Goal: Task Accomplishment & Management: Manage account settings

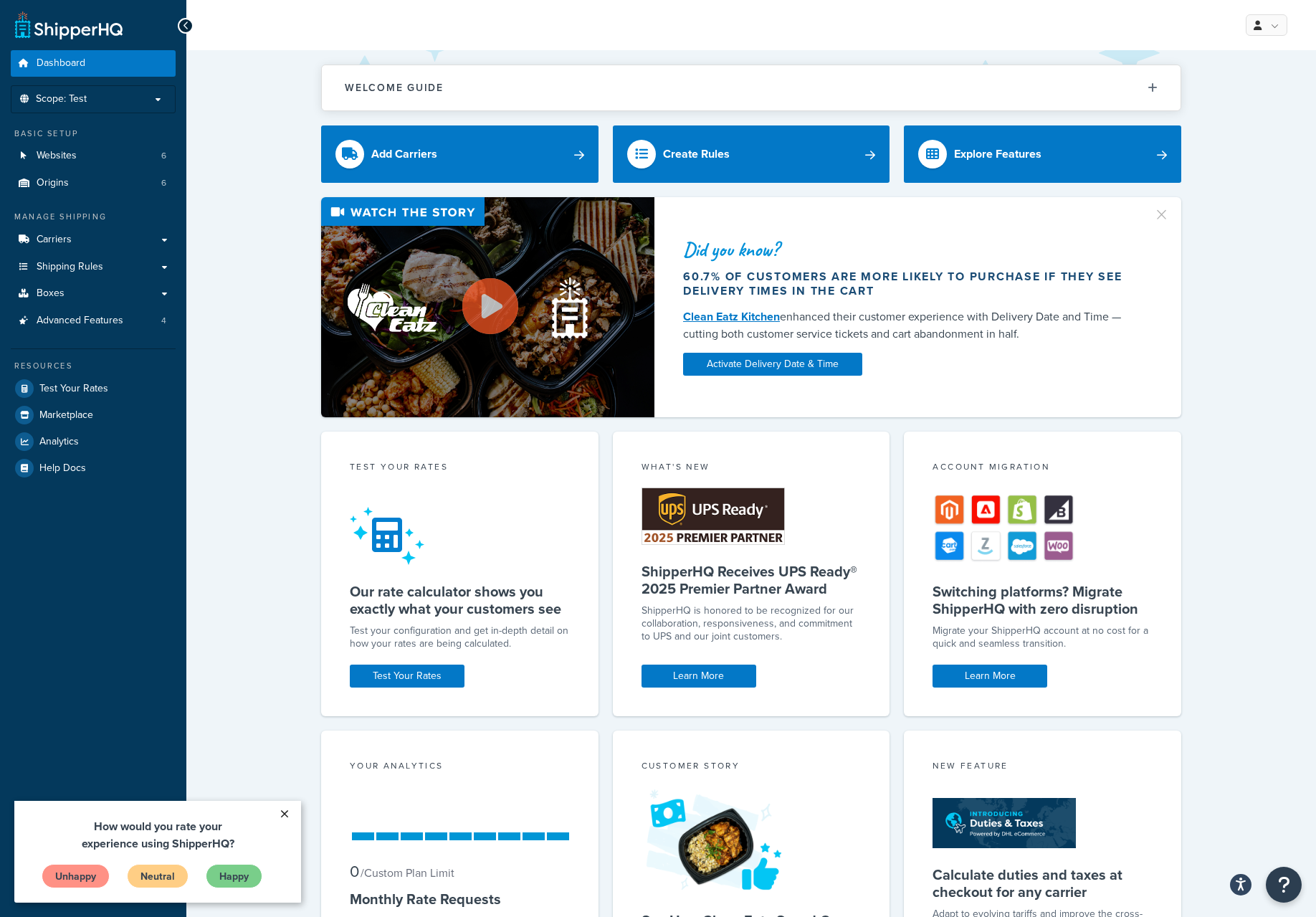
click at [284, 813] on link "×" at bounding box center [284, 814] width 25 height 25
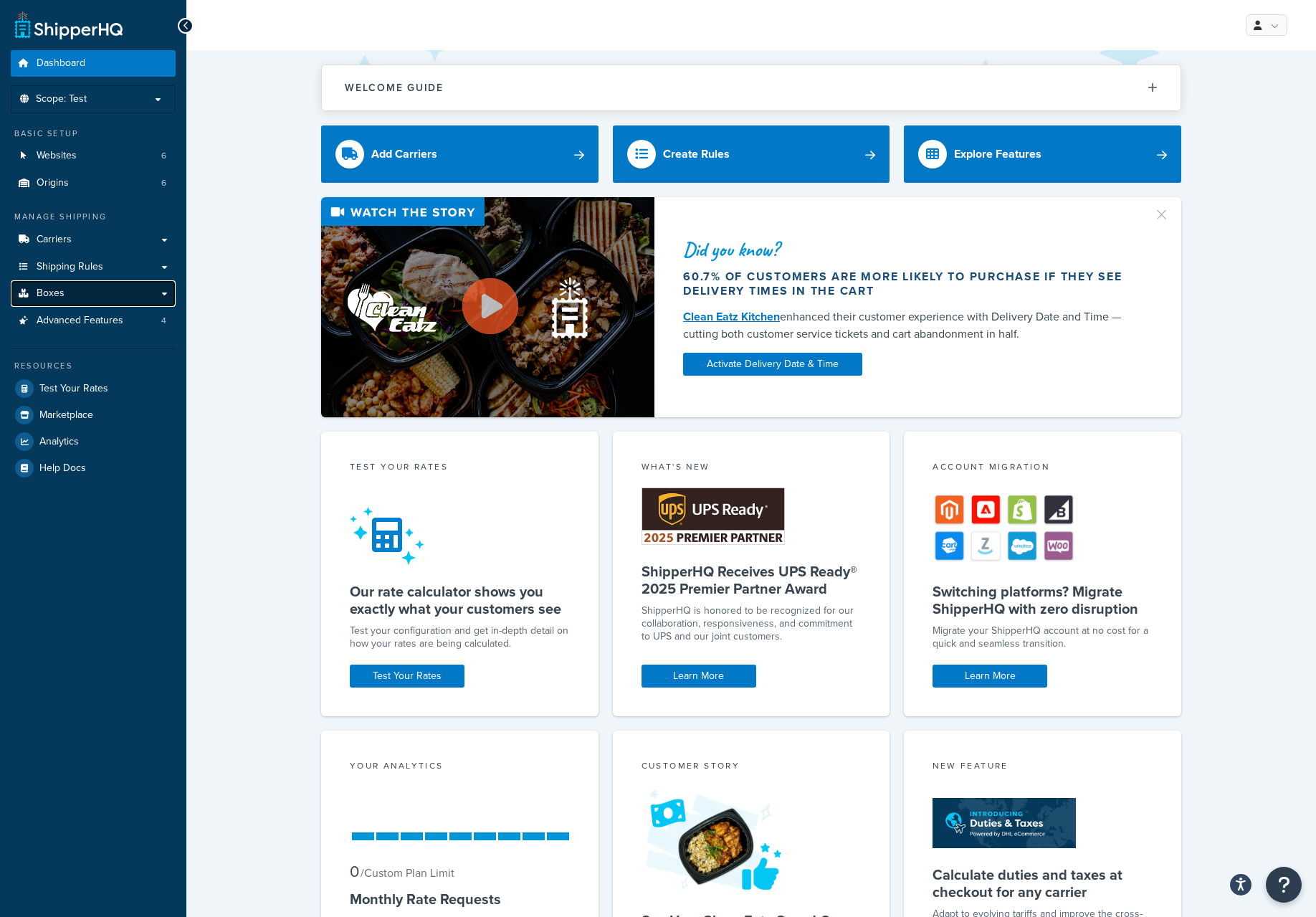
click at [84, 297] on link "Boxes" at bounding box center [93, 294] width 165 height 26
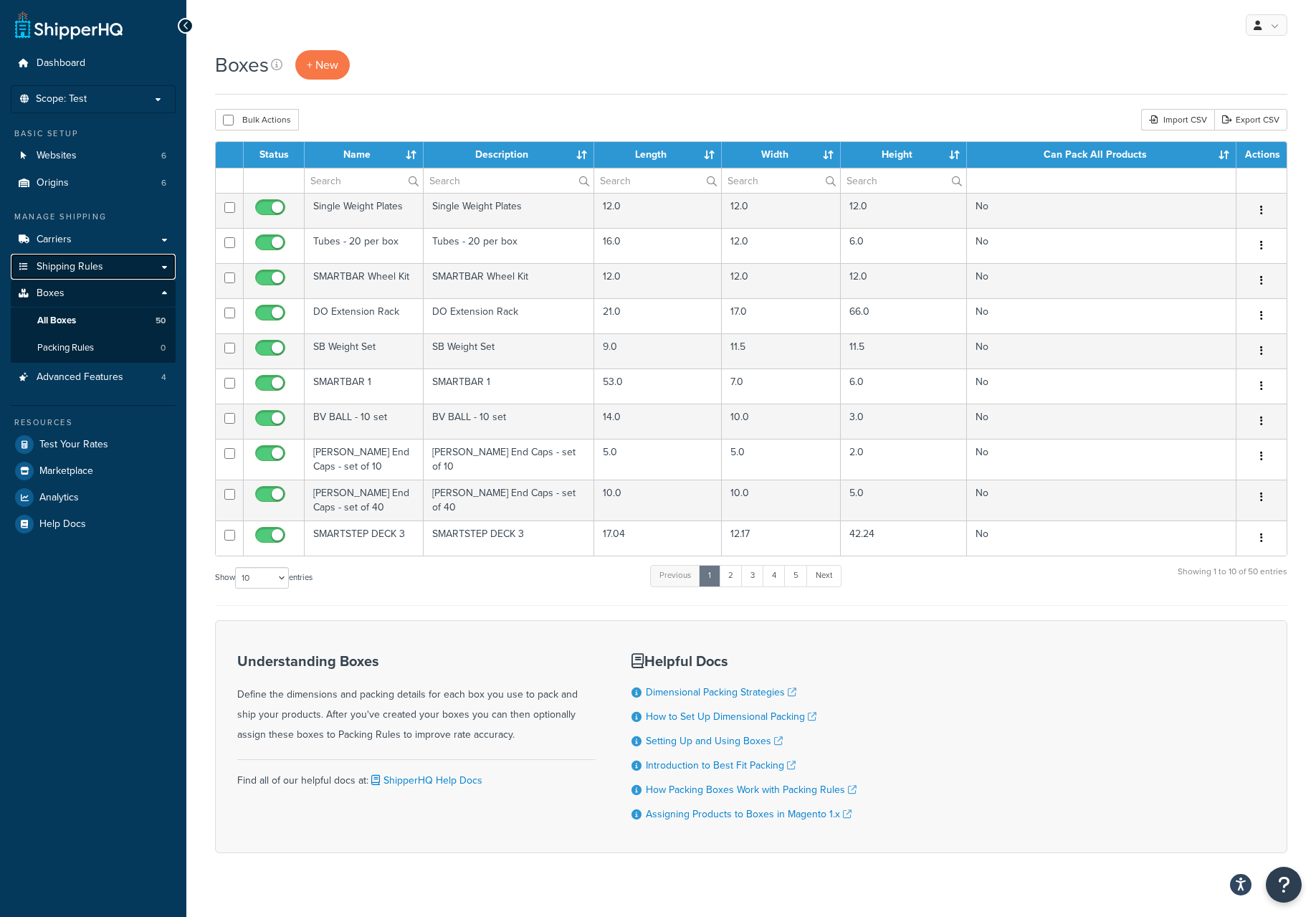
click at [74, 266] on span "Shipping Rules" at bounding box center [70, 267] width 67 height 12
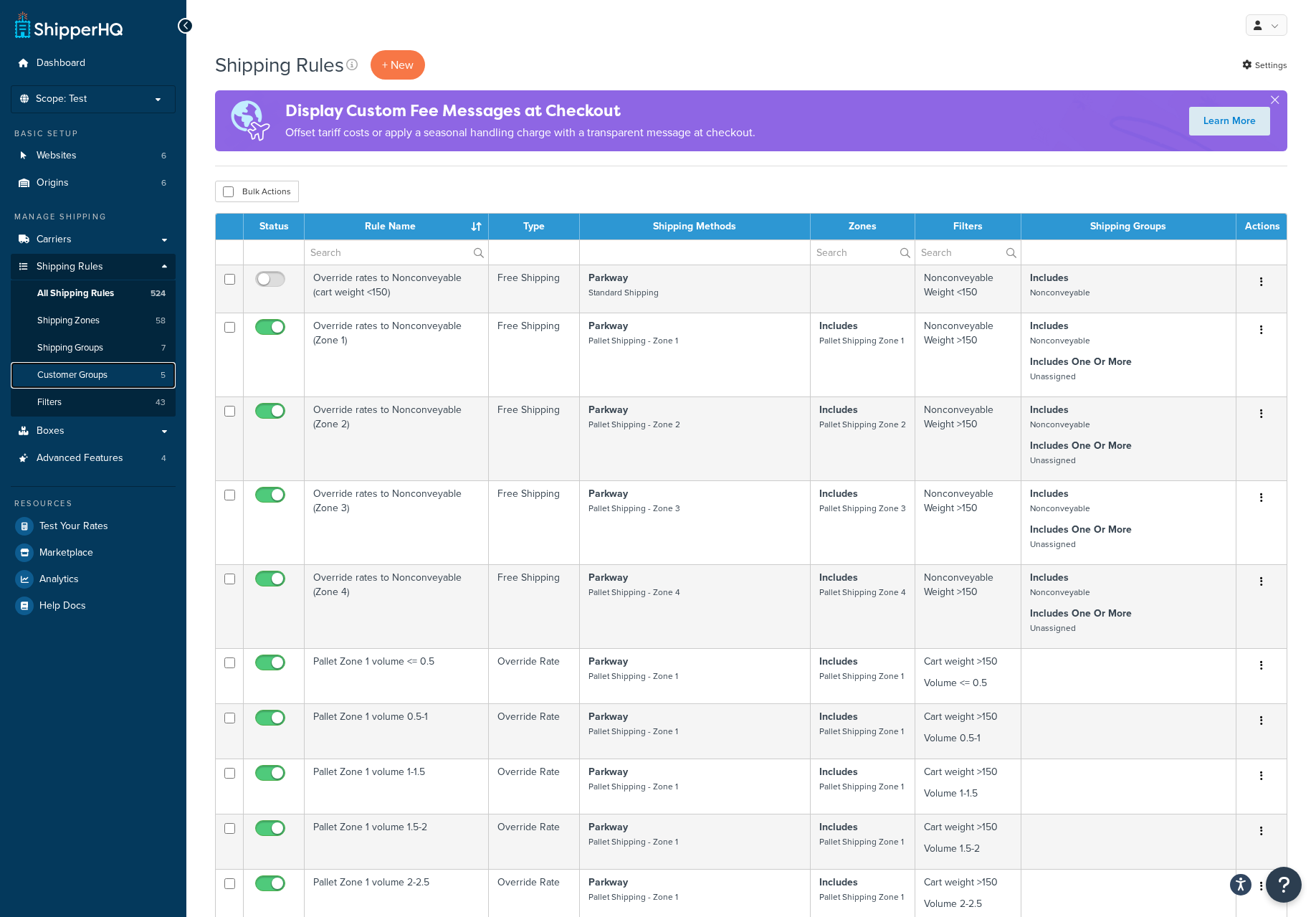
click at [67, 374] on span "Customer Groups" at bounding box center [72, 375] width 70 height 12
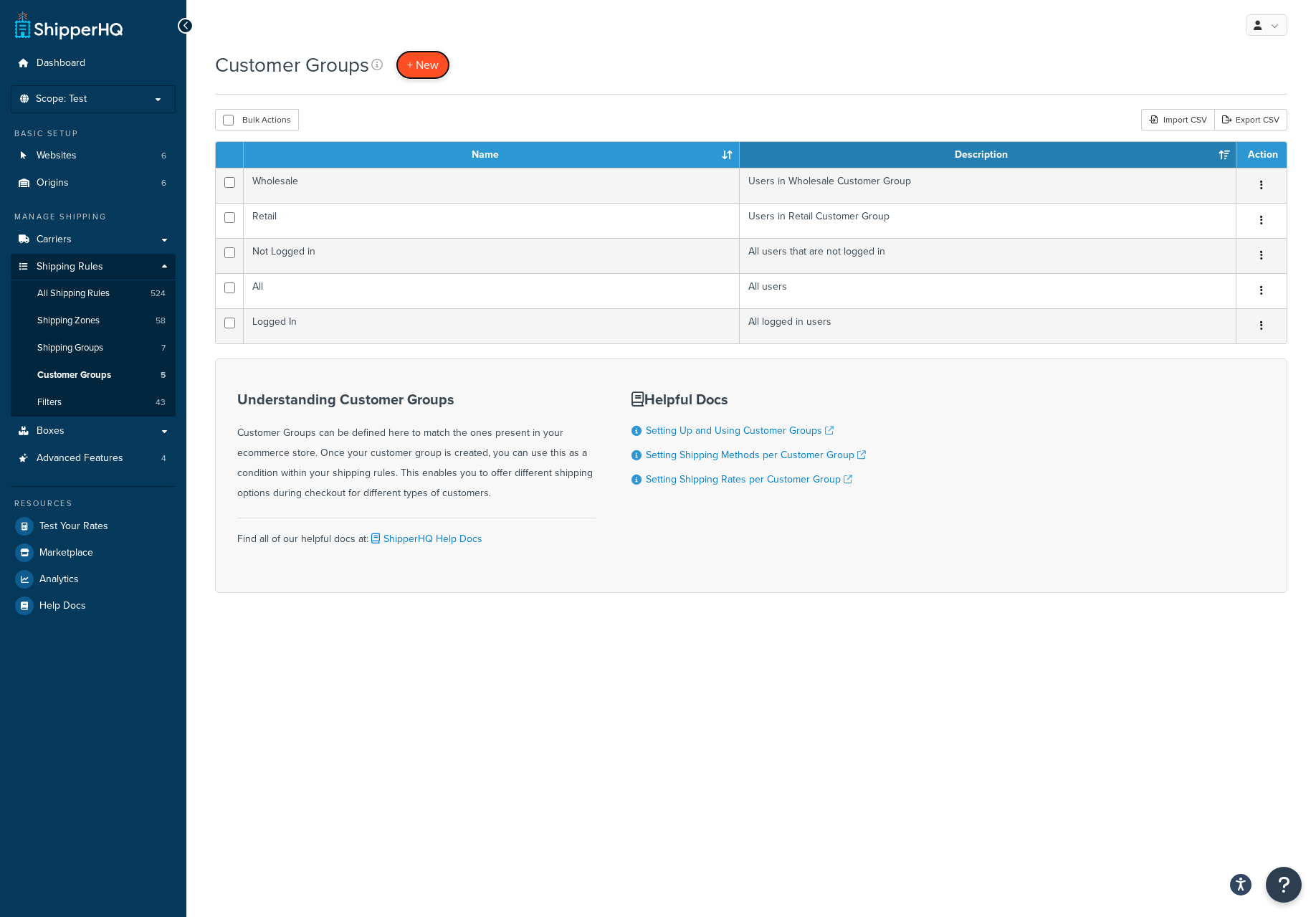
click at [425, 69] on span "+ New" at bounding box center [422, 65] width 31 height 17
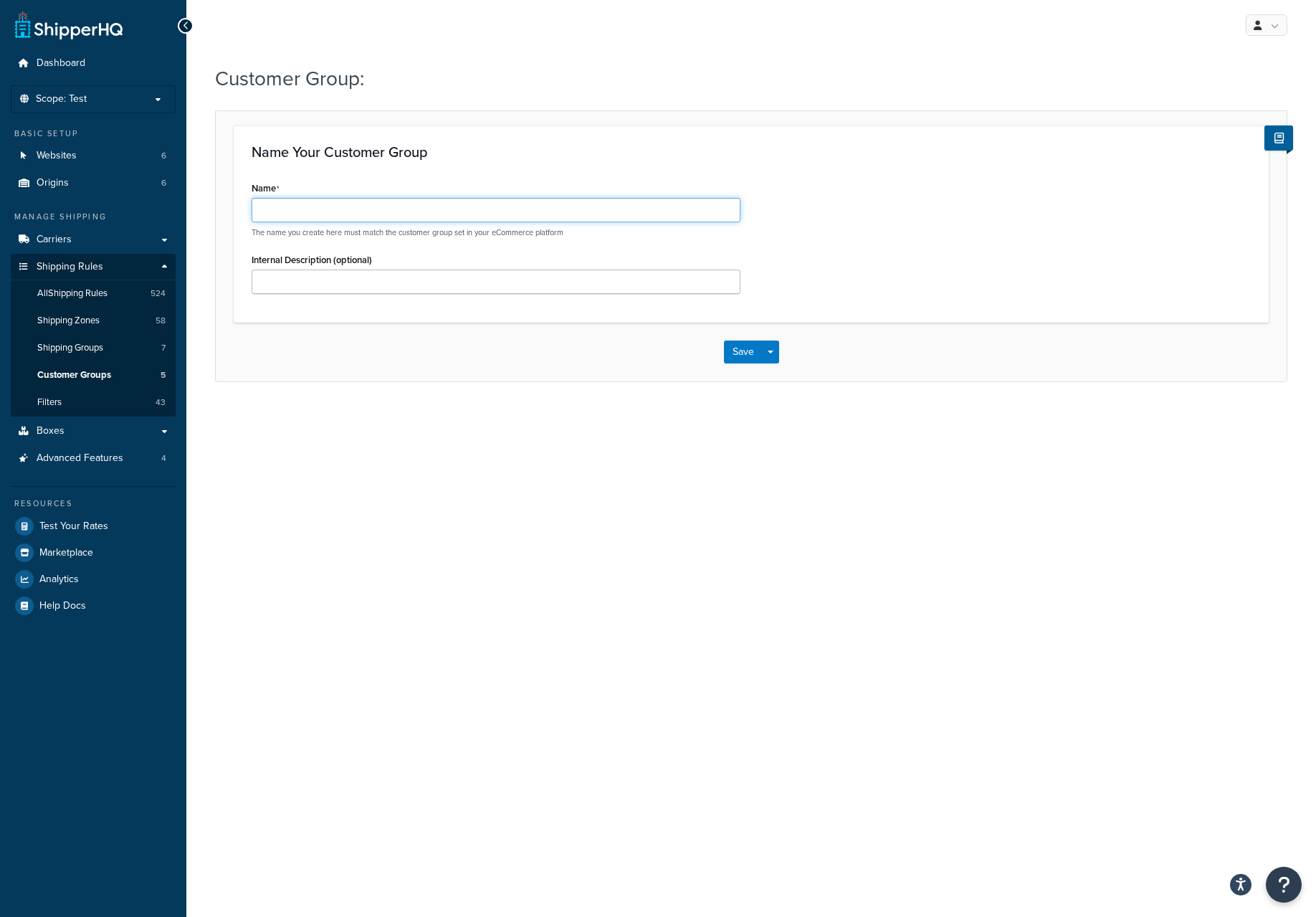
click at [315, 207] on input "Name" at bounding box center [496, 210] width 489 height 24
type input "PARTNER20"
click at [772, 357] on button "Save Dropdown" at bounding box center [771, 353] width 17 height 23
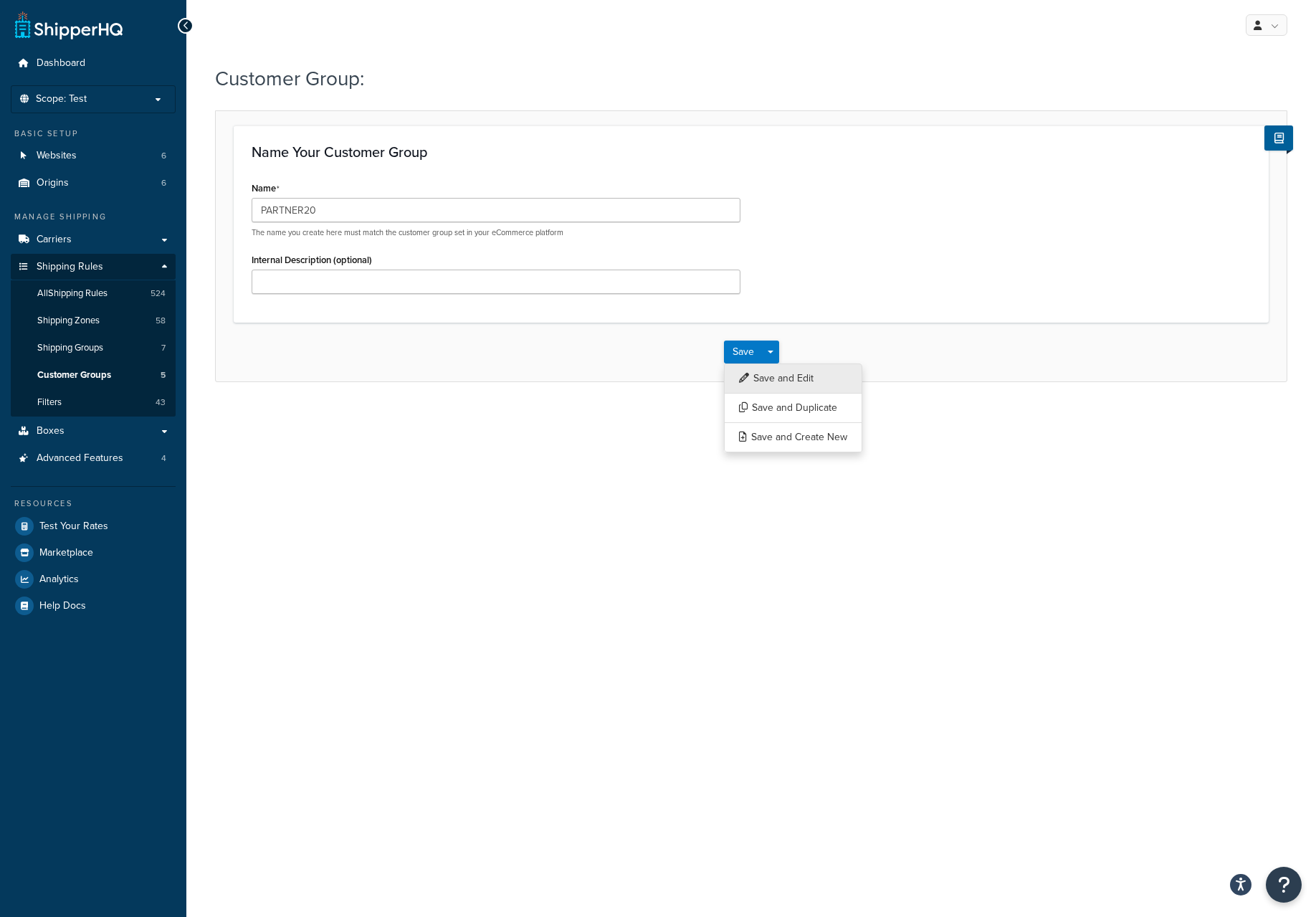
click at [764, 374] on button "Save and Edit" at bounding box center [793, 378] width 138 height 30
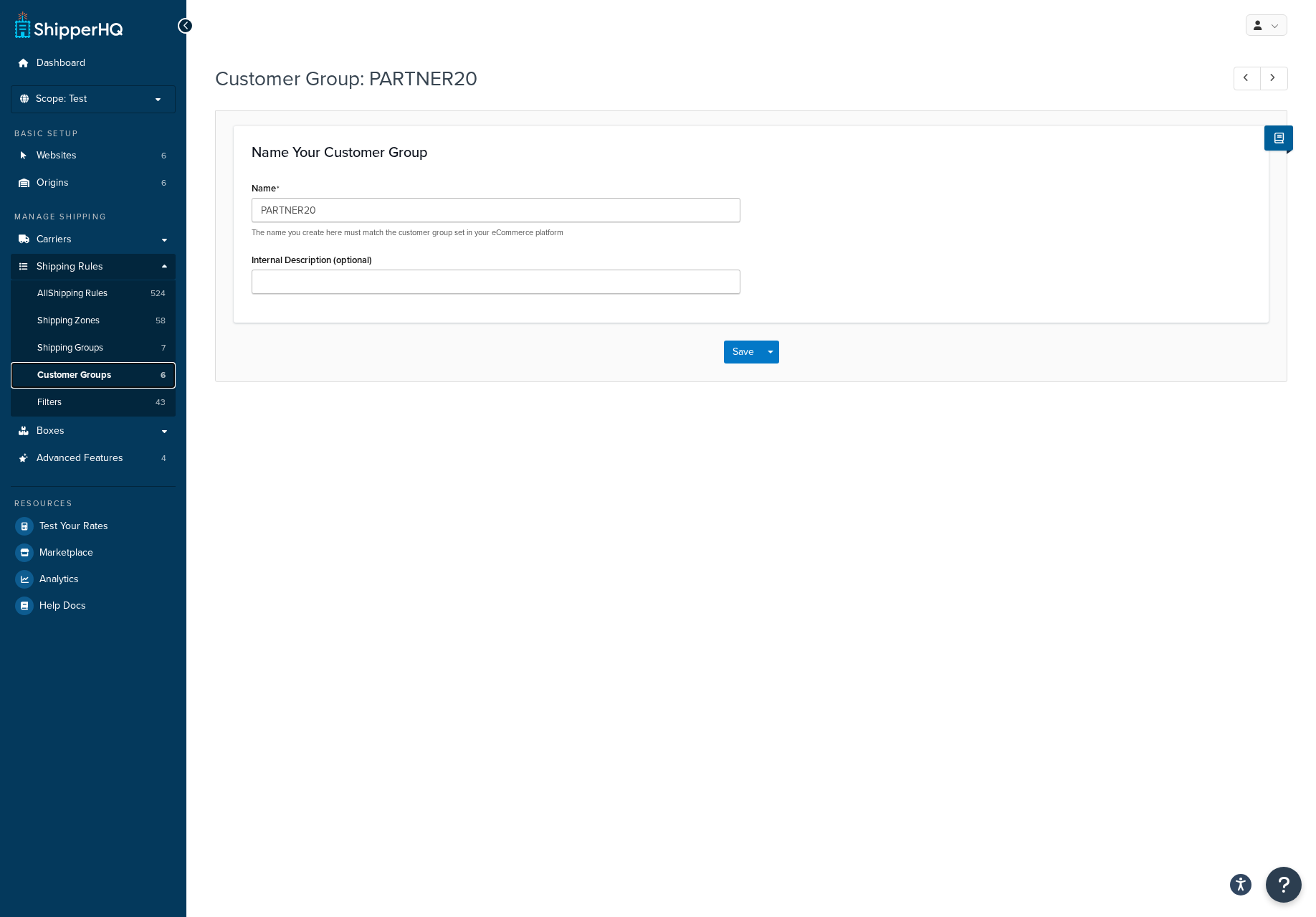
click at [74, 374] on span "Customer Groups" at bounding box center [74, 375] width 74 height 12
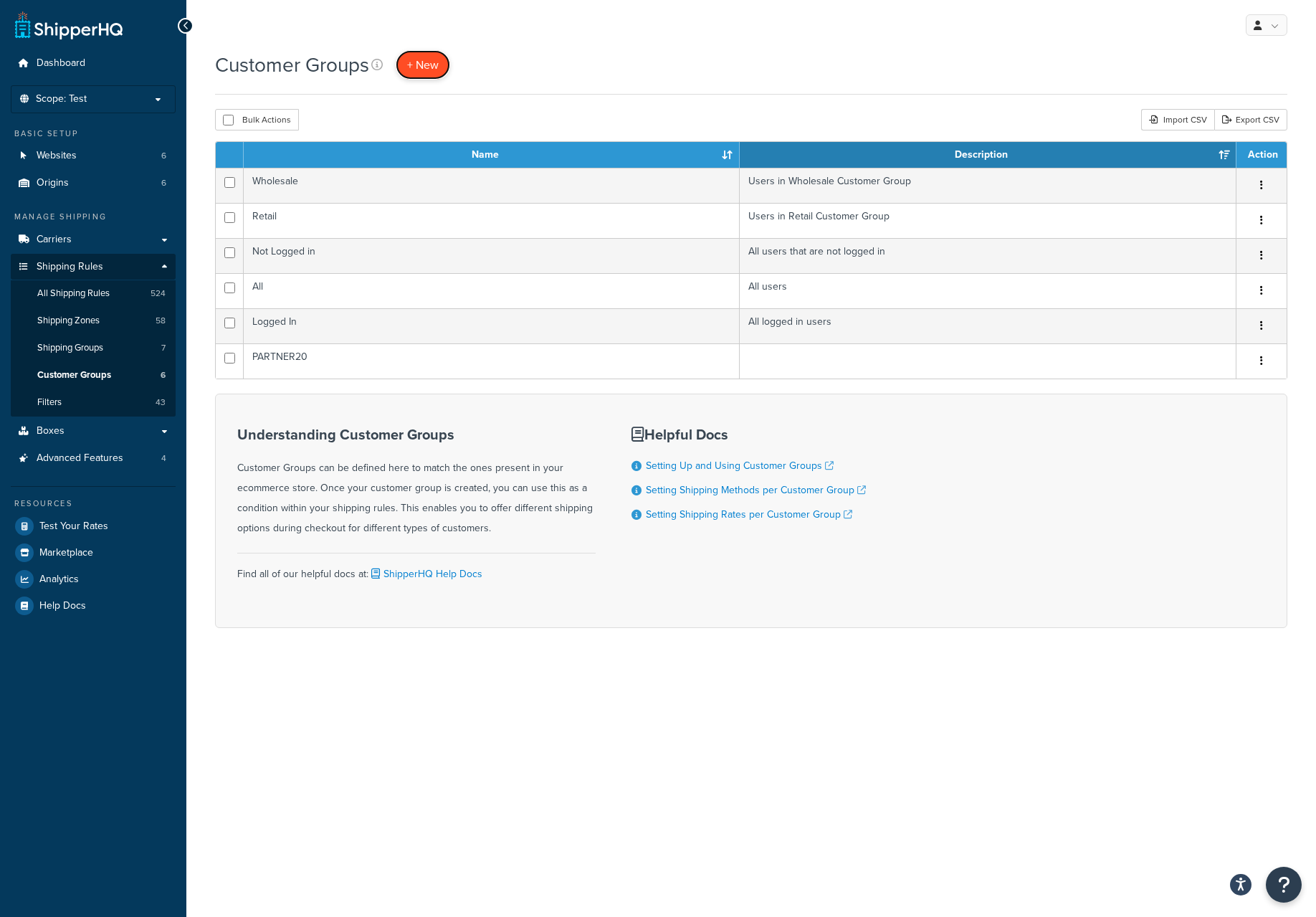
click at [420, 64] on span "+ New" at bounding box center [422, 65] width 31 height 17
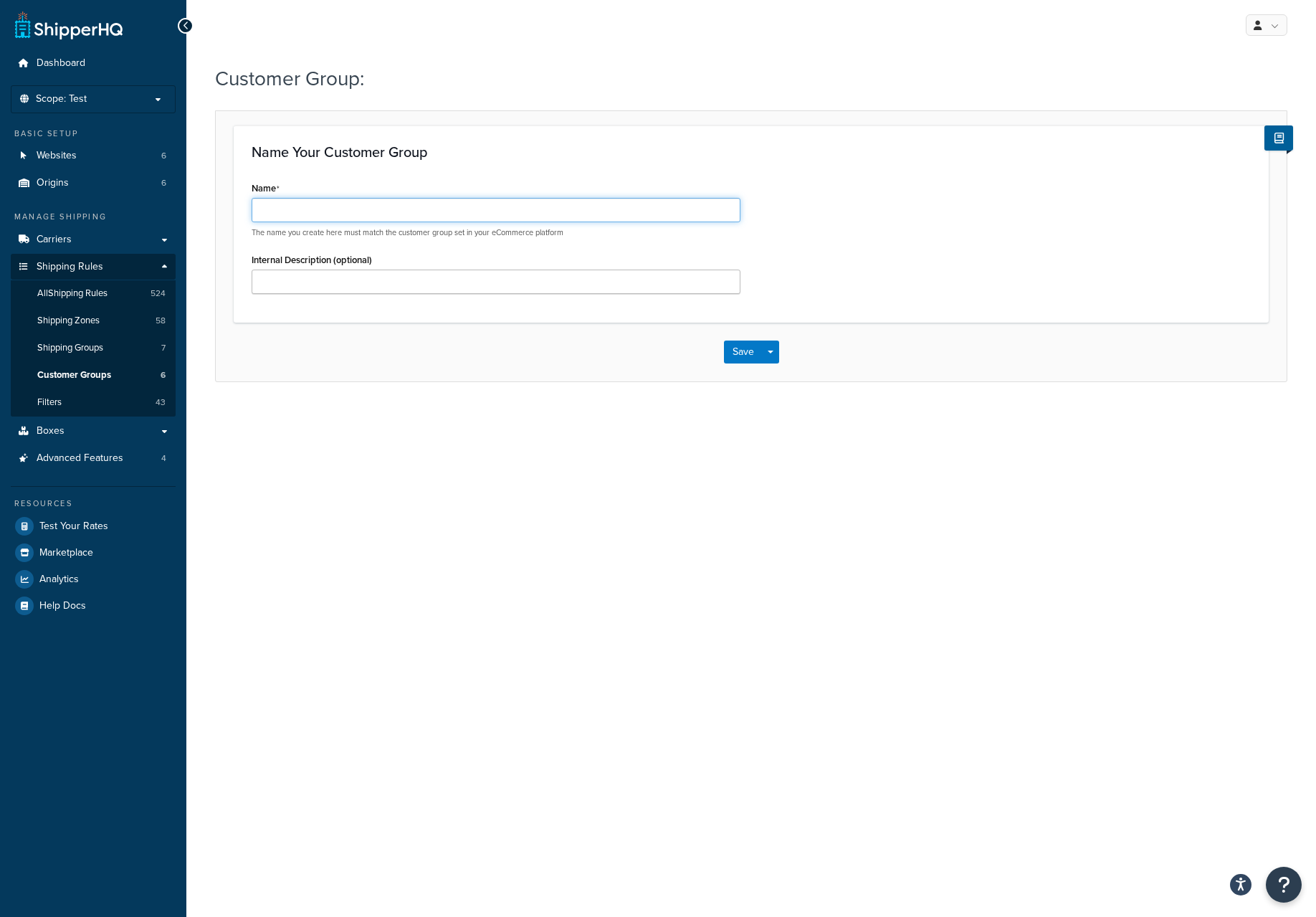
click at [341, 217] on input "Name" at bounding box center [496, 210] width 489 height 24
type input "PARTNER25"
click at [747, 351] on button "Save" at bounding box center [743, 353] width 39 height 23
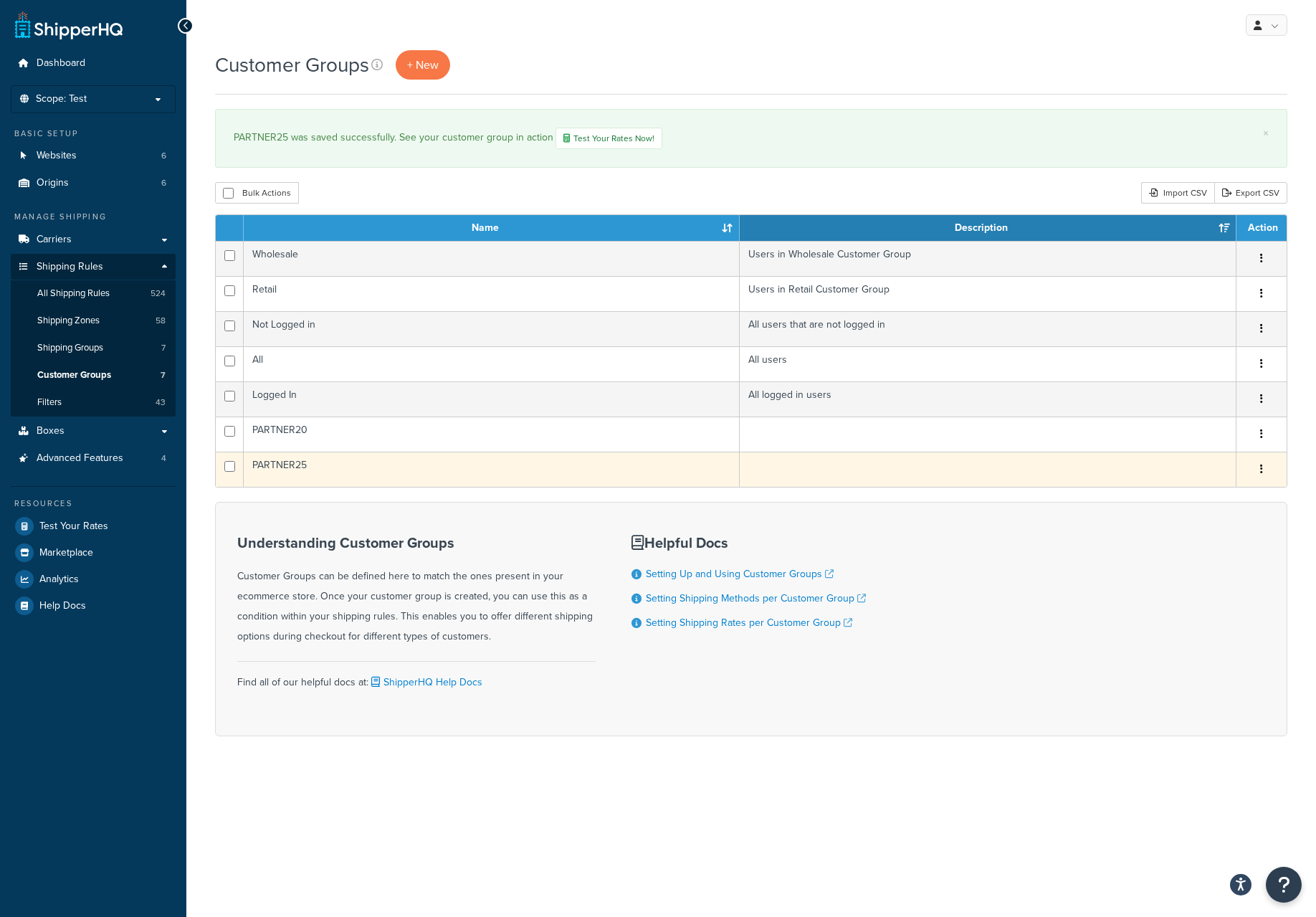
click at [1262, 468] on icon "button" at bounding box center [1262, 469] width 3 height 10
click at [1213, 494] on link "Edit" at bounding box center [1204, 496] width 114 height 29
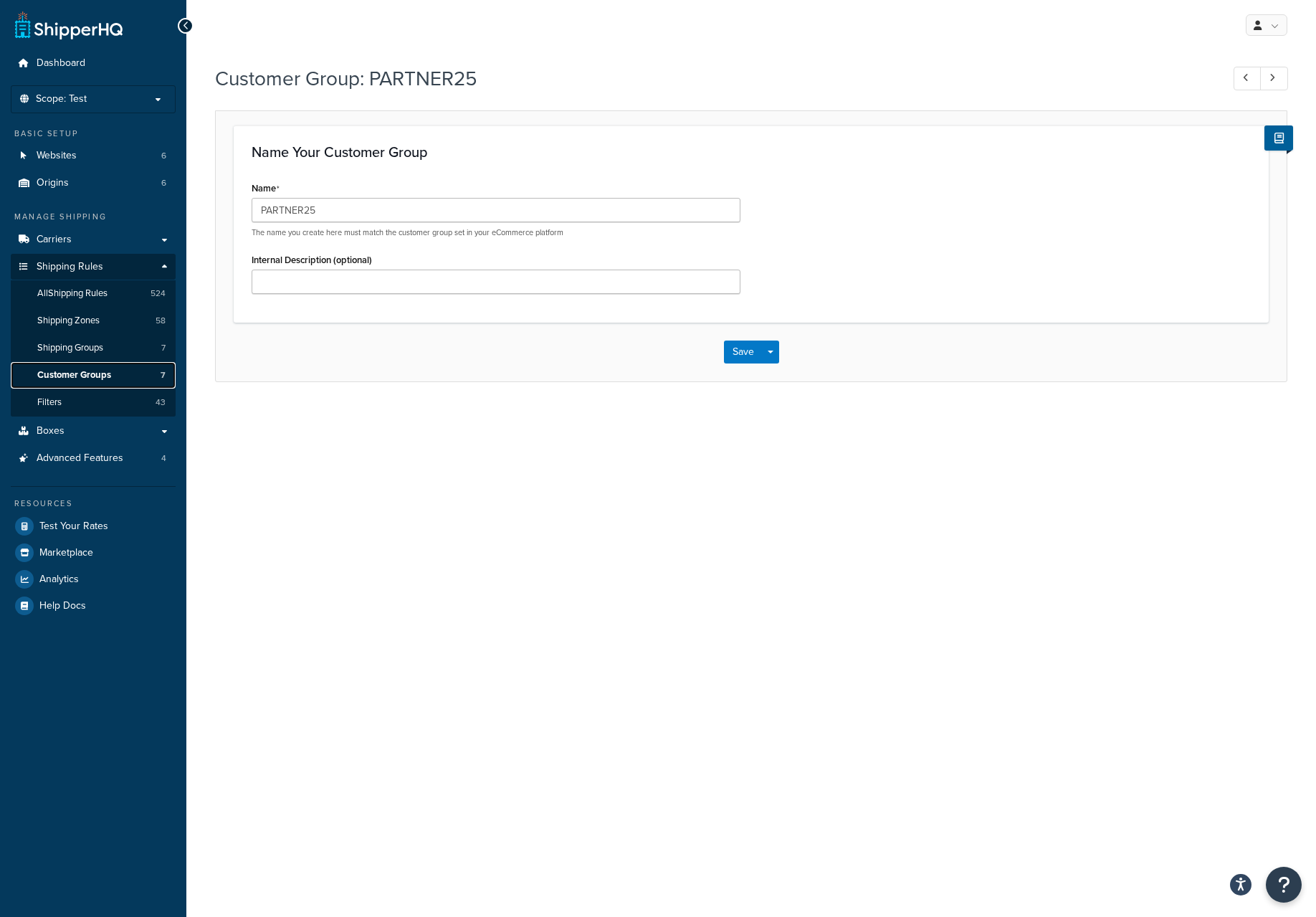
click at [67, 371] on span "Customer Groups" at bounding box center [74, 375] width 74 height 12
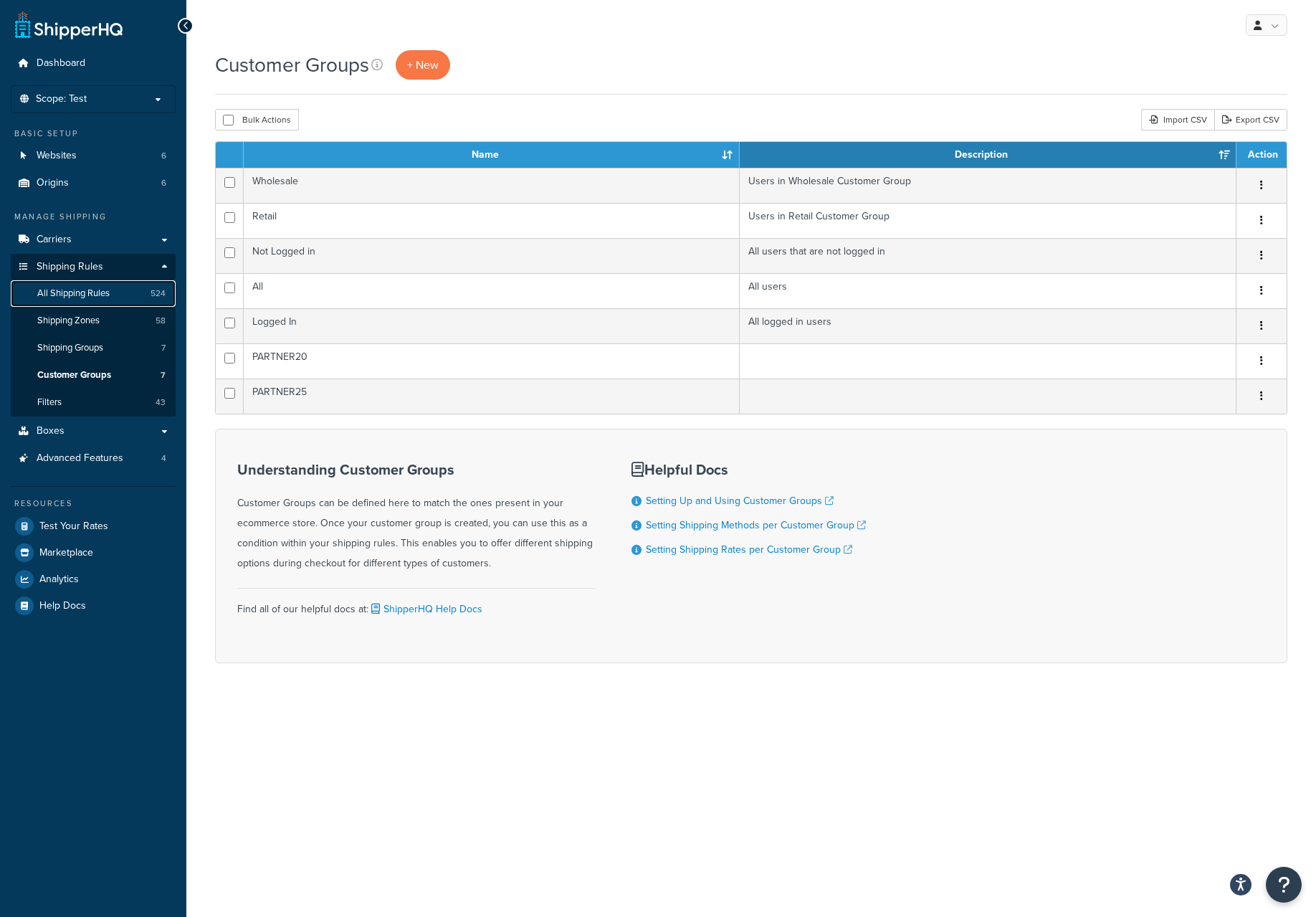
click at [51, 292] on span "All Shipping Rules" at bounding box center [73, 294] width 72 height 12
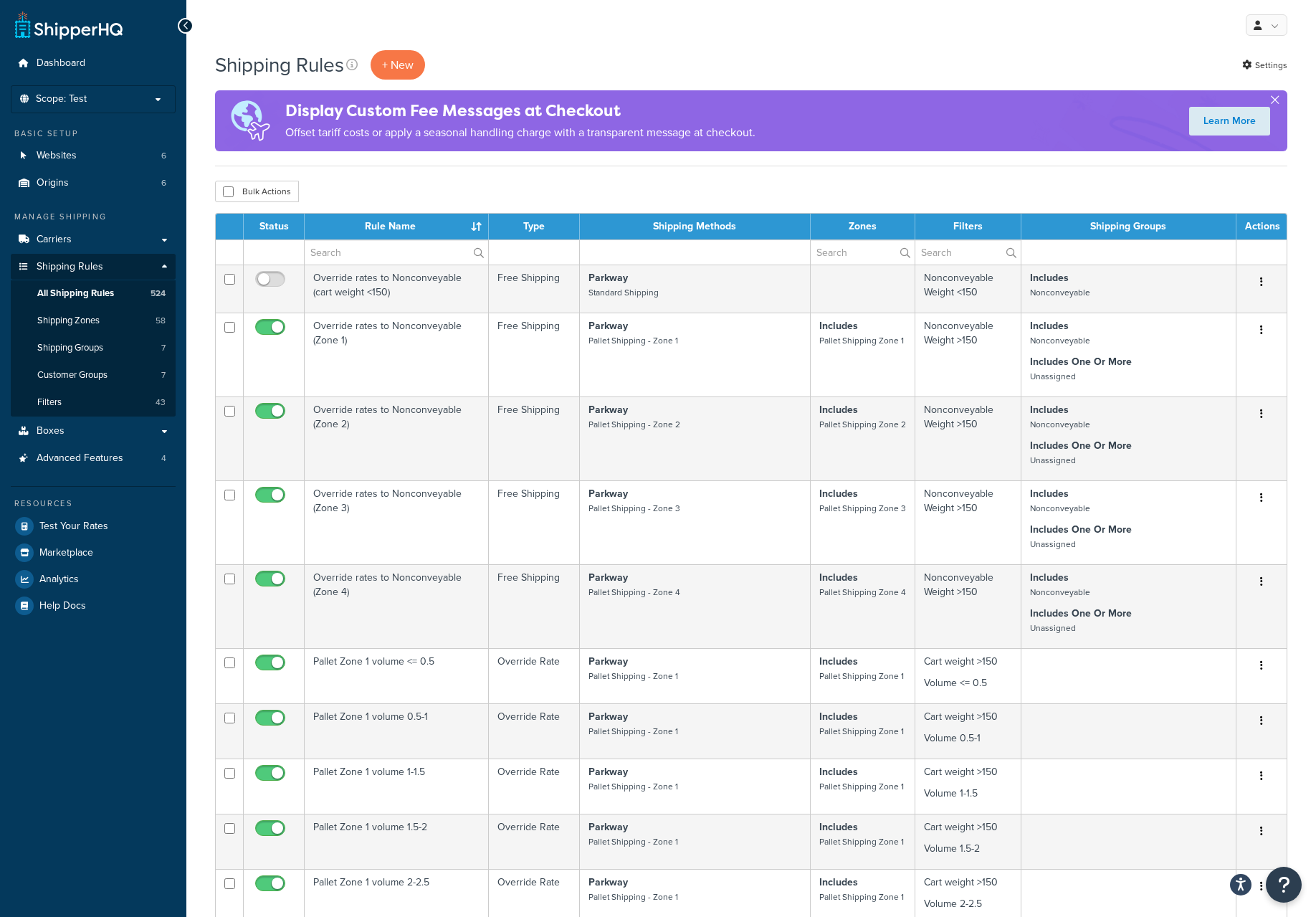
click at [1274, 102] on button "button" at bounding box center [1274, 103] width 4 height 4
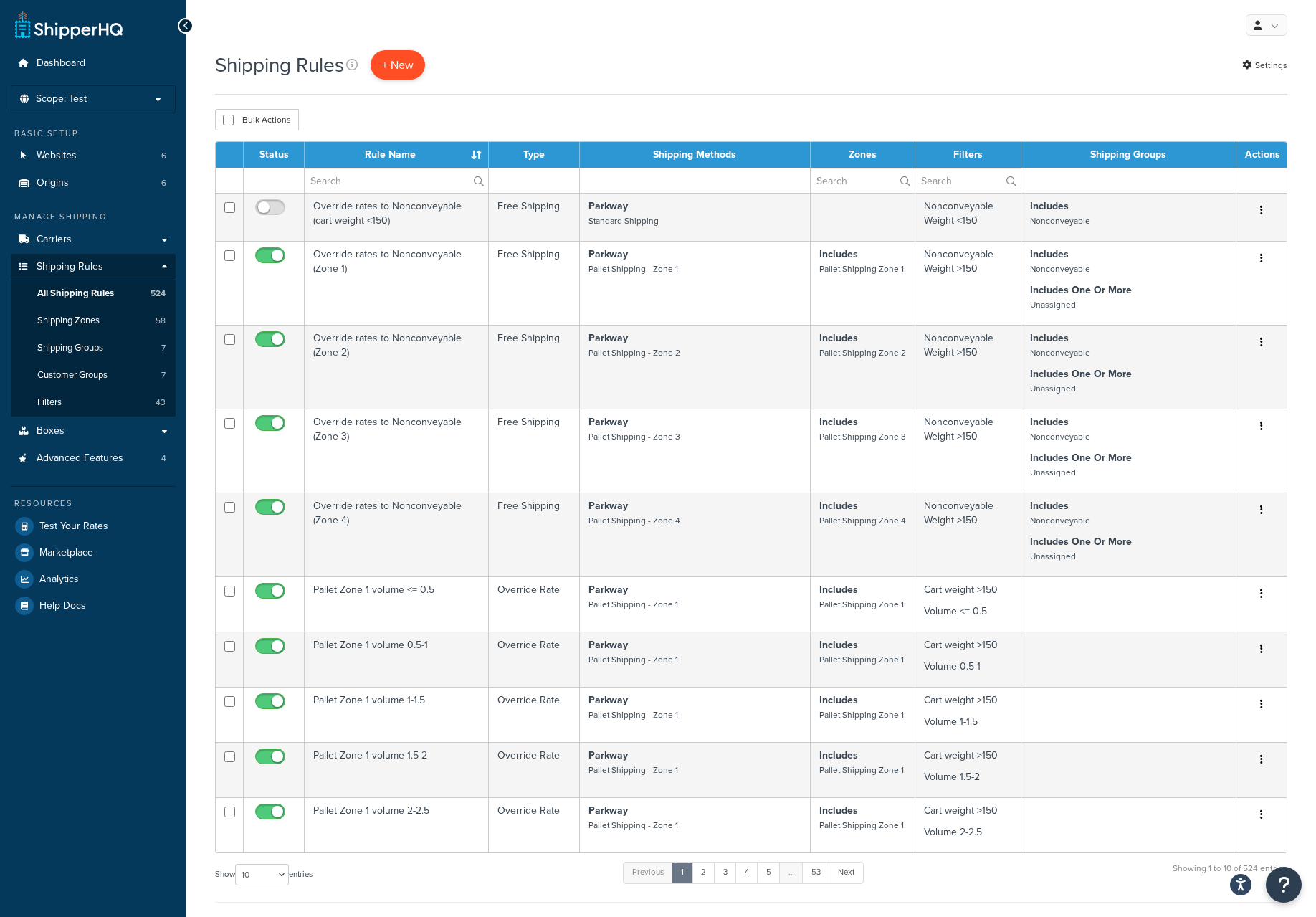
click at [395, 70] on p "+ New" at bounding box center [398, 65] width 55 height 29
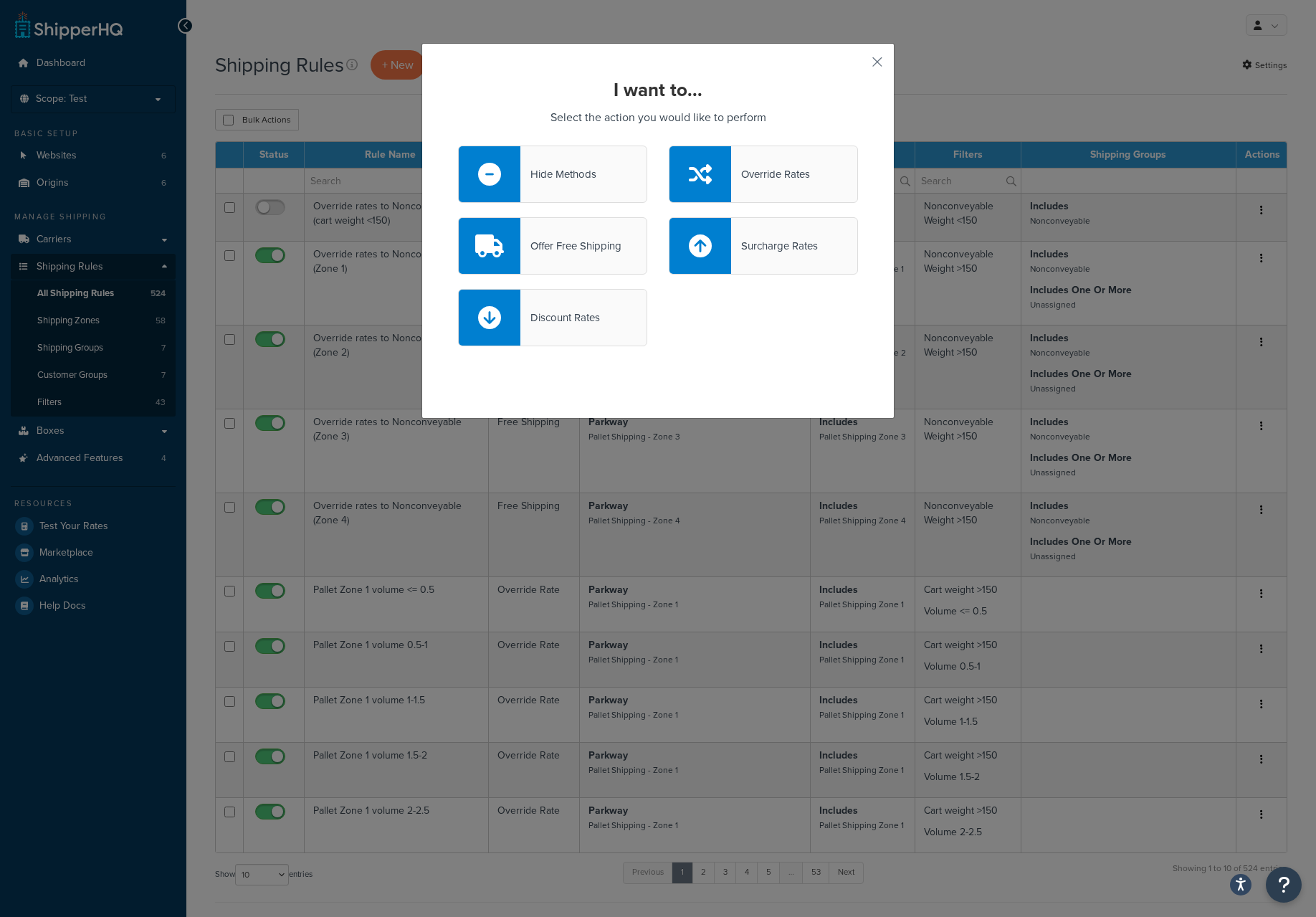
click at [765, 170] on div "Override Rates" at bounding box center [771, 174] width 79 height 20
click at [0, 0] on input "Override Rates" at bounding box center [0, 0] width 0 height 0
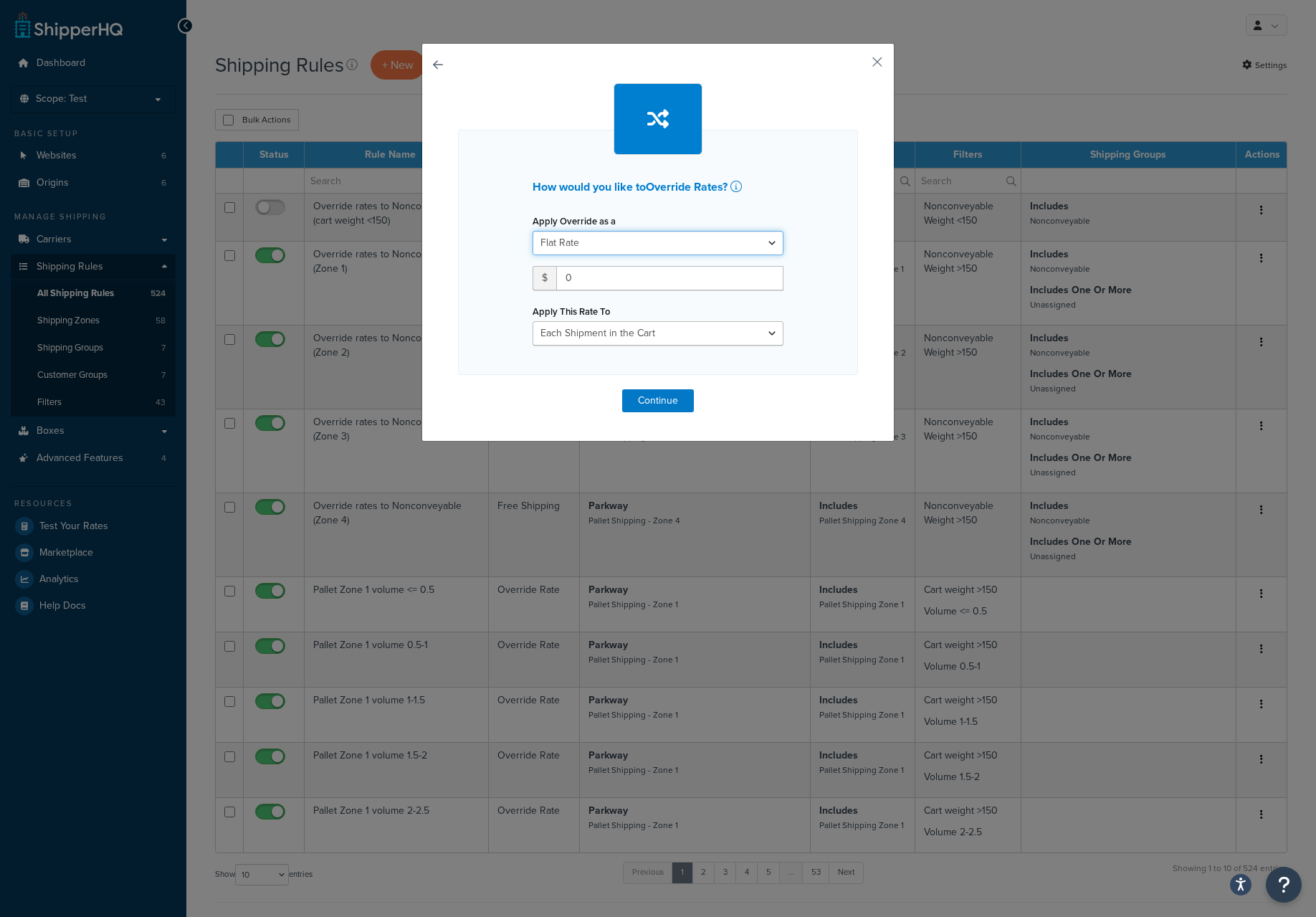
click at [647, 246] on select "Flat Rate Percentage Flat Rate & Percentage" at bounding box center [658, 243] width 251 height 24
click at [635, 282] on input "0" at bounding box center [670, 278] width 227 height 24
click at [653, 241] on select "Flat Rate Percentage Flat Rate & Percentage" at bounding box center [658, 243] width 251 height 24
click at [667, 283] on input "number" at bounding box center [670, 278] width 227 height 24
type input "12.99"
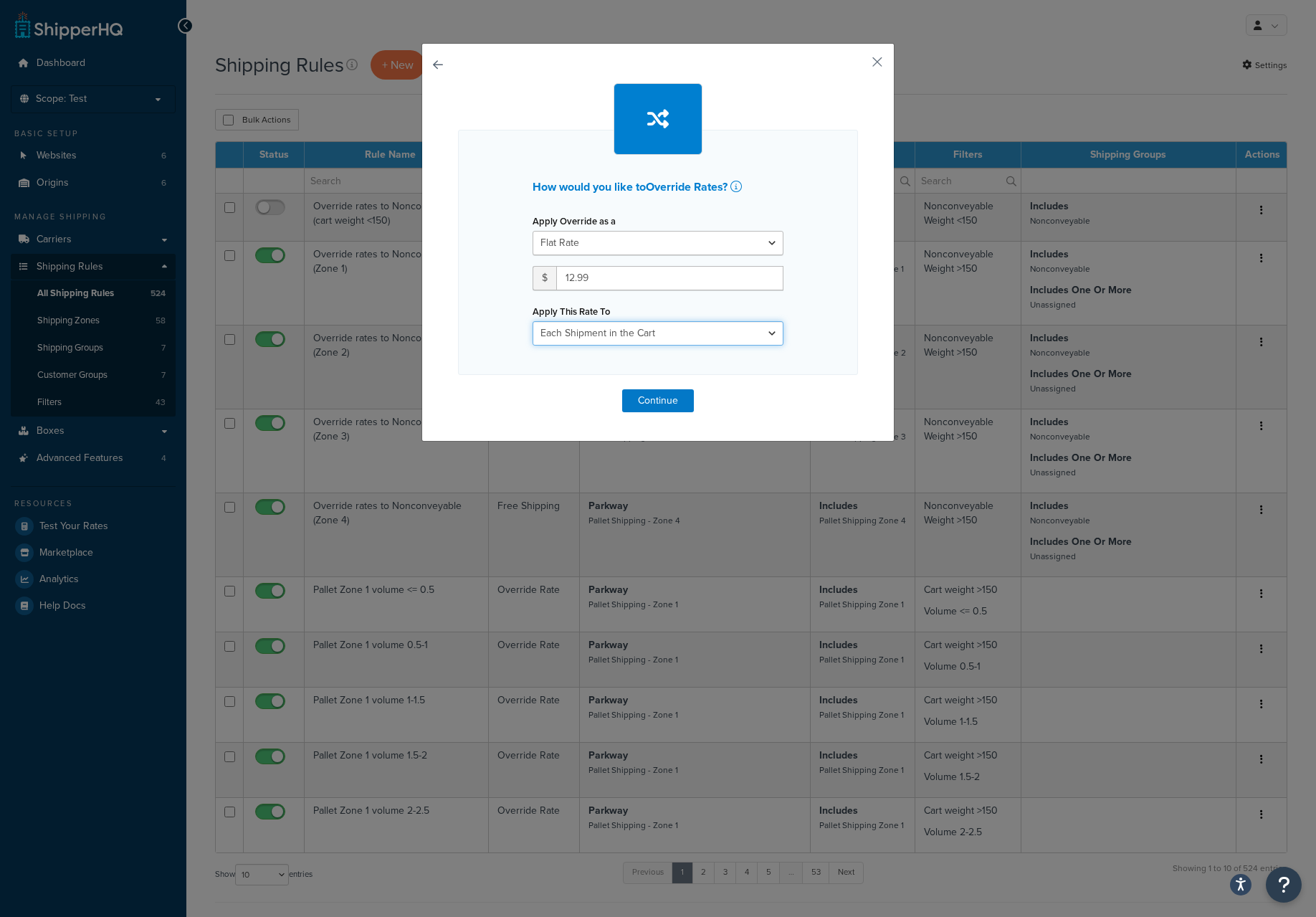
click at [669, 336] on select "Each Shipment in the Cart Each Origin in the Cart Each Shipping Group in the Ca…" at bounding box center [658, 333] width 251 height 24
click at [651, 406] on button "Continue" at bounding box center [658, 401] width 71 height 23
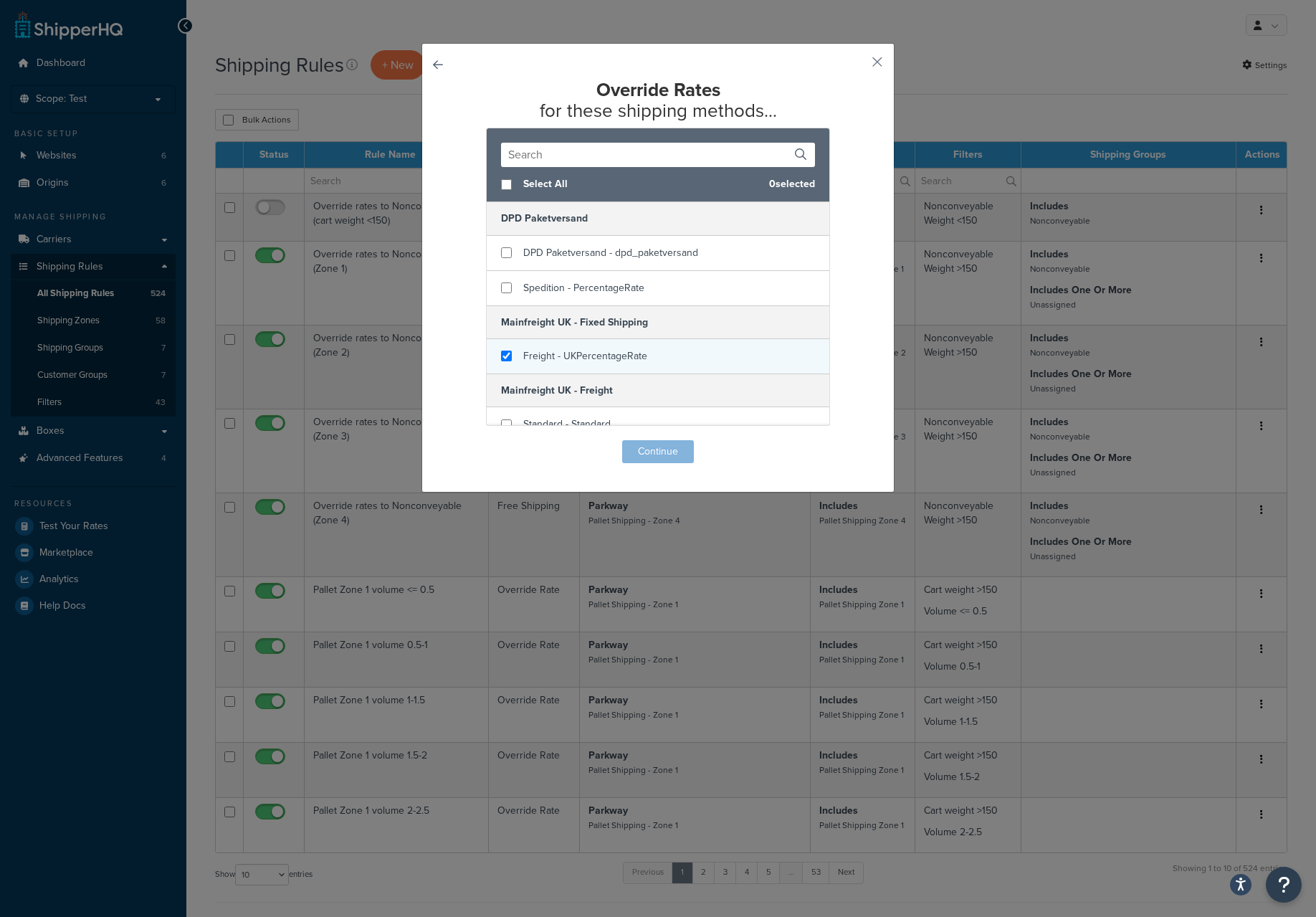
checkbox input "true"
click at [576, 355] on span "Freight - UKPercentageRate" at bounding box center [586, 355] width 124 height 15
click at [660, 448] on button "Continue" at bounding box center [658, 452] width 71 height 23
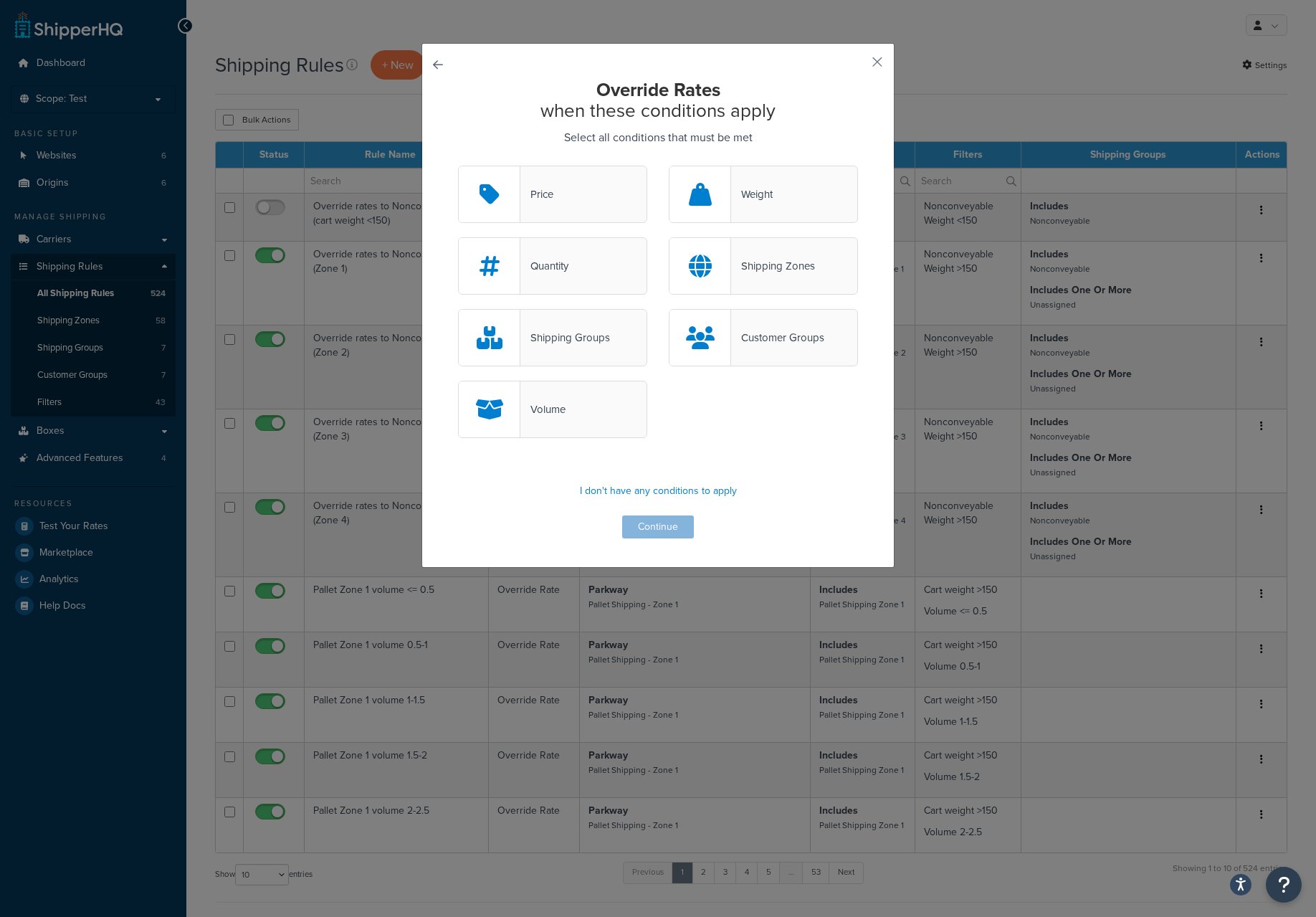
click at [754, 331] on div "Customer Groups" at bounding box center [778, 338] width 93 height 20
click at [0, 0] on input "Customer Groups" at bounding box center [0, 0] width 0 height 0
click at [648, 525] on button "Continue" at bounding box center [658, 527] width 71 height 23
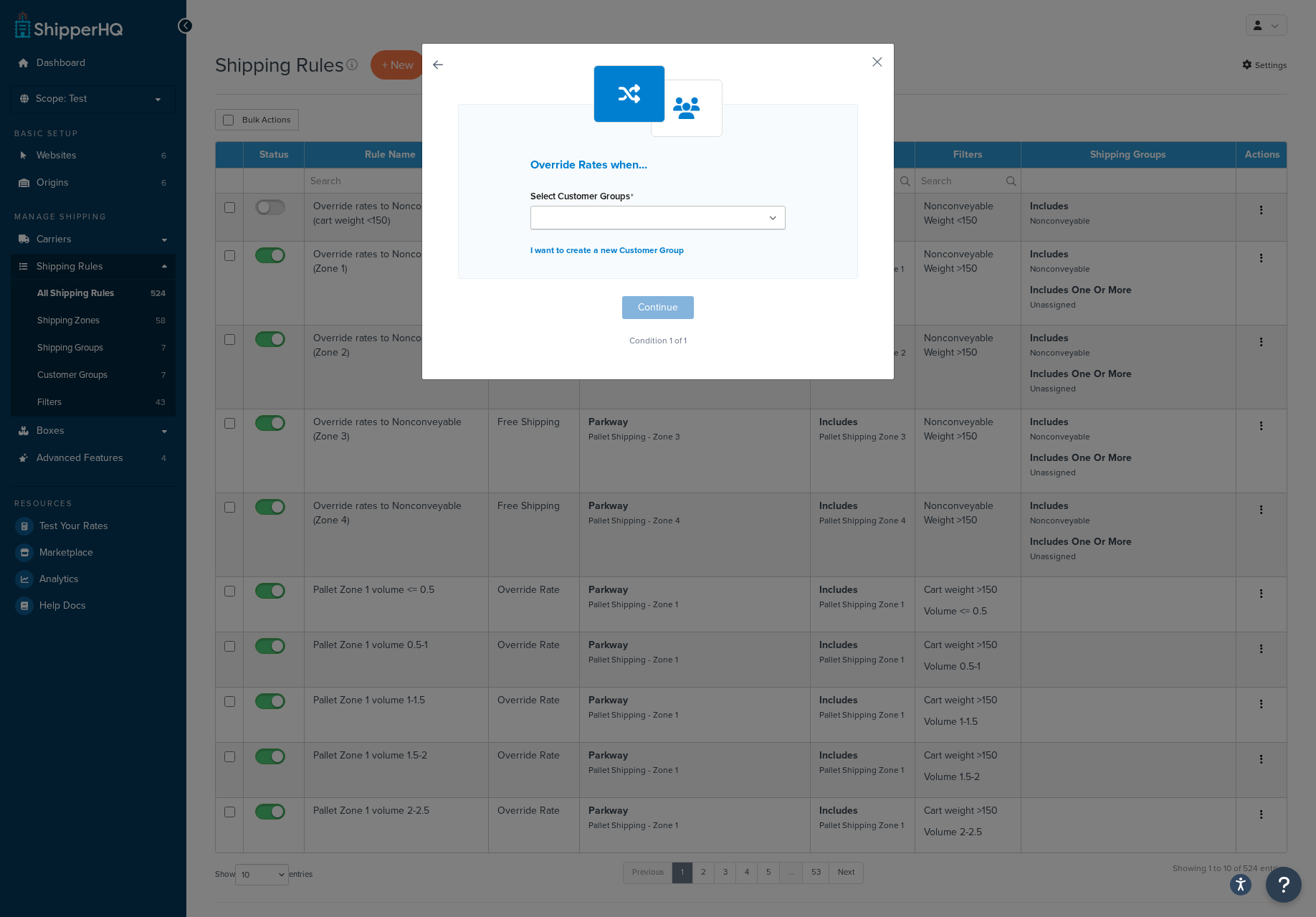
click at [676, 216] on ul at bounding box center [658, 218] width 255 height 23
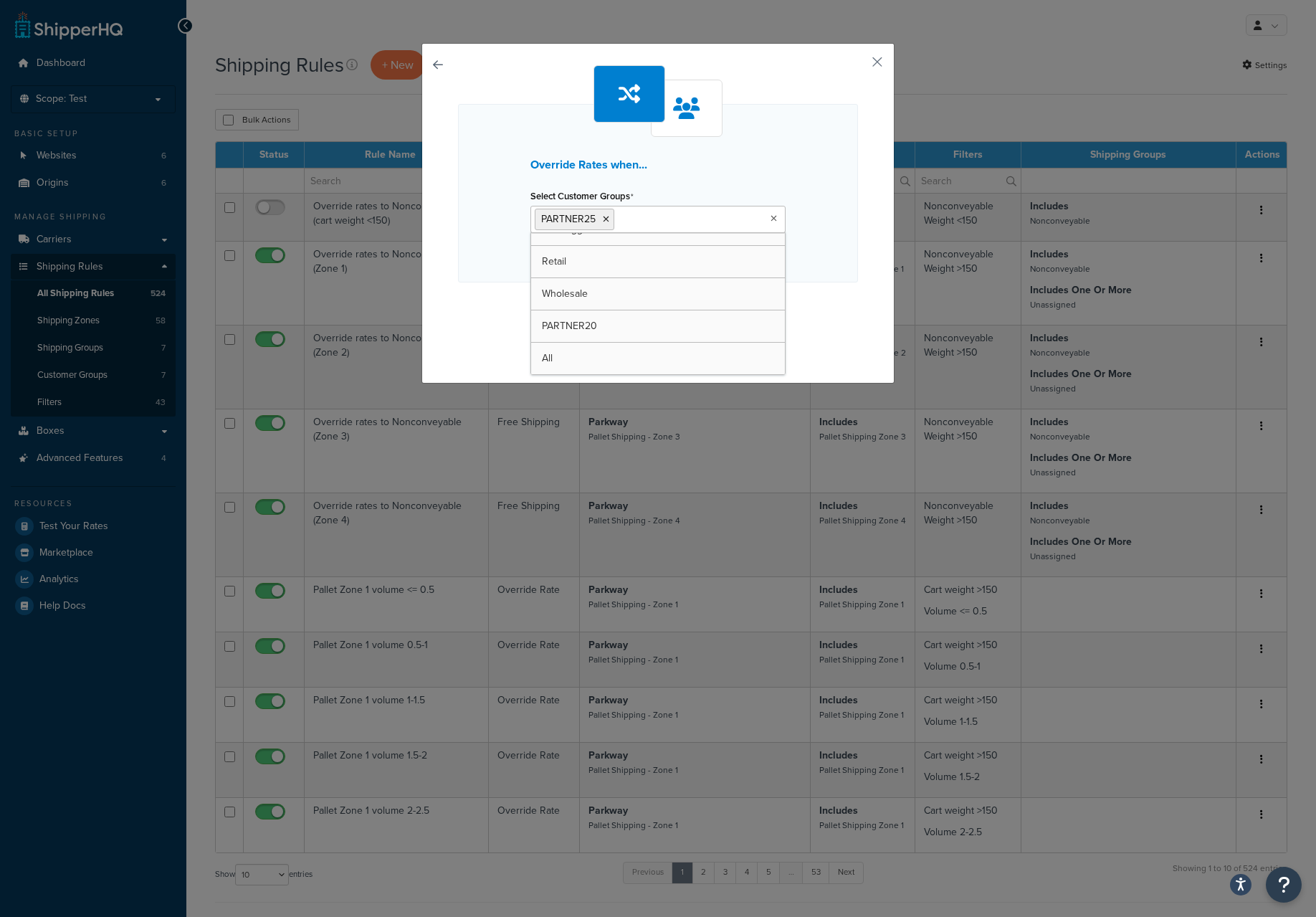
scroll to position [49, 0]
click at [838, 221] on div "Override Rates when... Select Customer Groups PARTNER25 Logged In Not Logged in…" at bounding box center [658, 193] width 400 height 178
click at [674, 315] on button "Continue" at bounding box center [658, 311] width 71 height 23
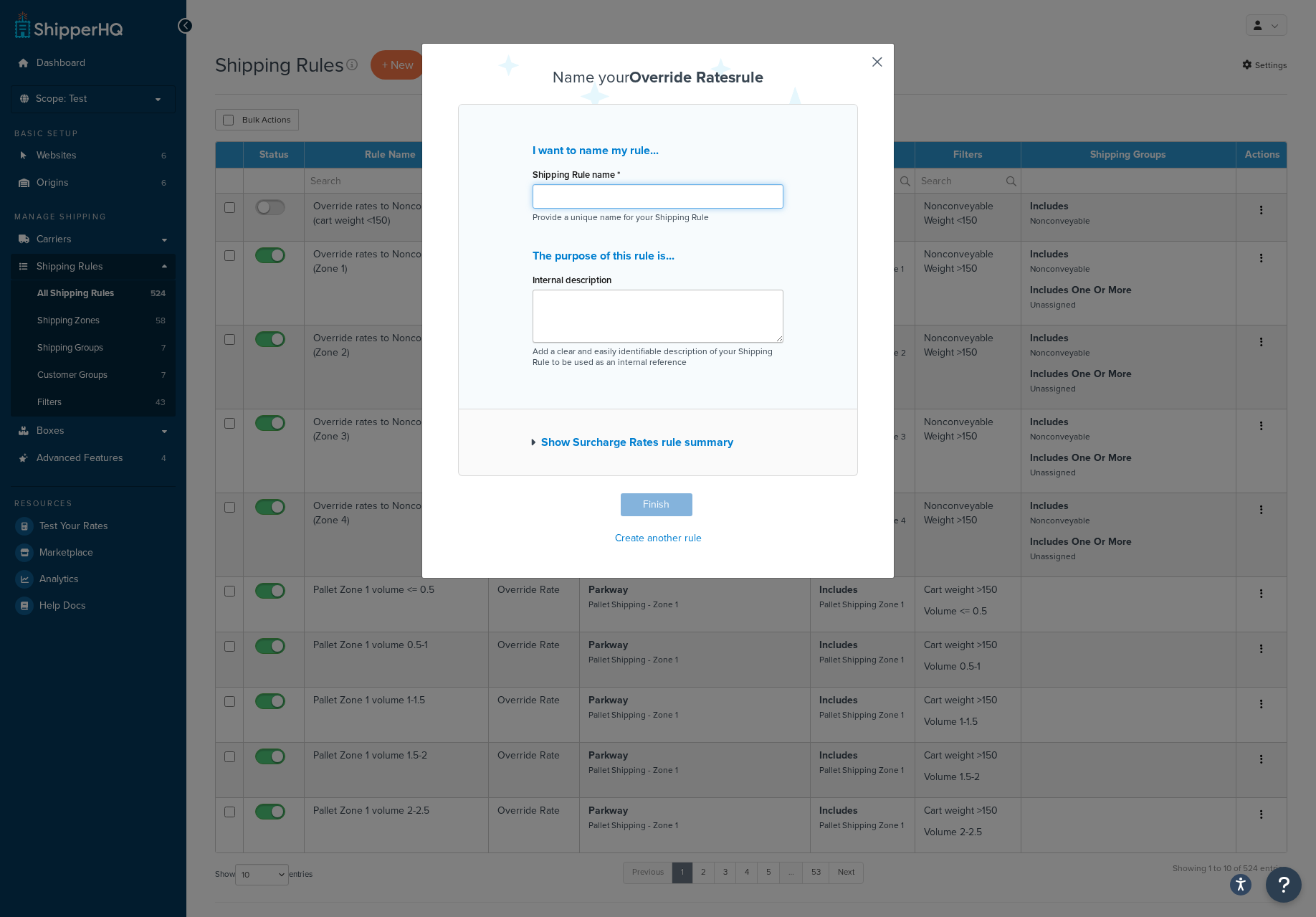
click at [687, 196] on input "Shipping Rule name *" at bounding box center [658, 196] width 251 height 24
type input "David Lloyd 4% Shipping"
click at [676, 326] on textarea "Internal description" at bounding box center [658, 316] width 251 height 53
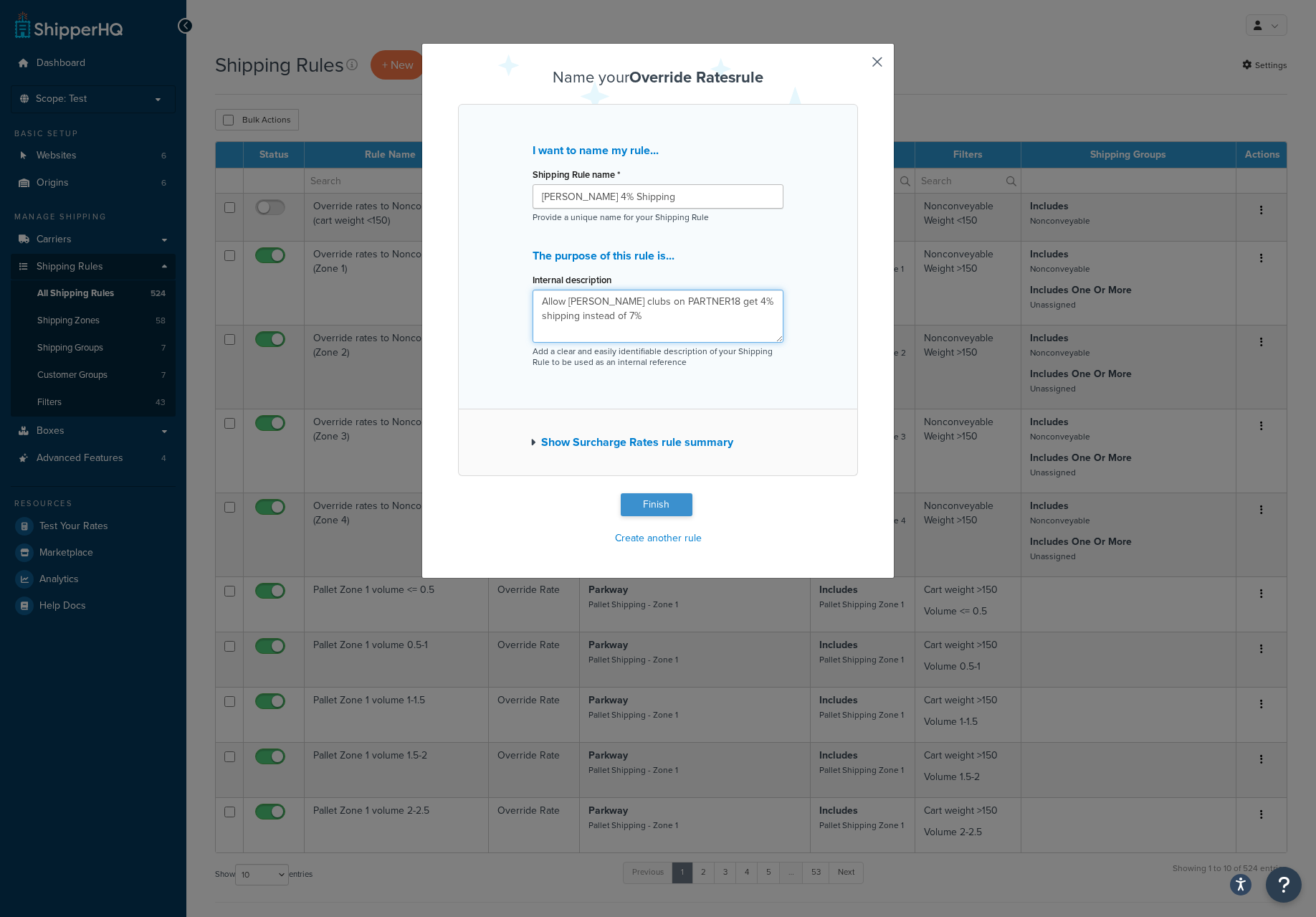
type textarea "Allow [PERSON_NAME] clubs on PARTNER18 get 4% shipping instead of 7%"
click at [661, 502] on button "Finish" at bounding box center [656, 505] width 71 height 23
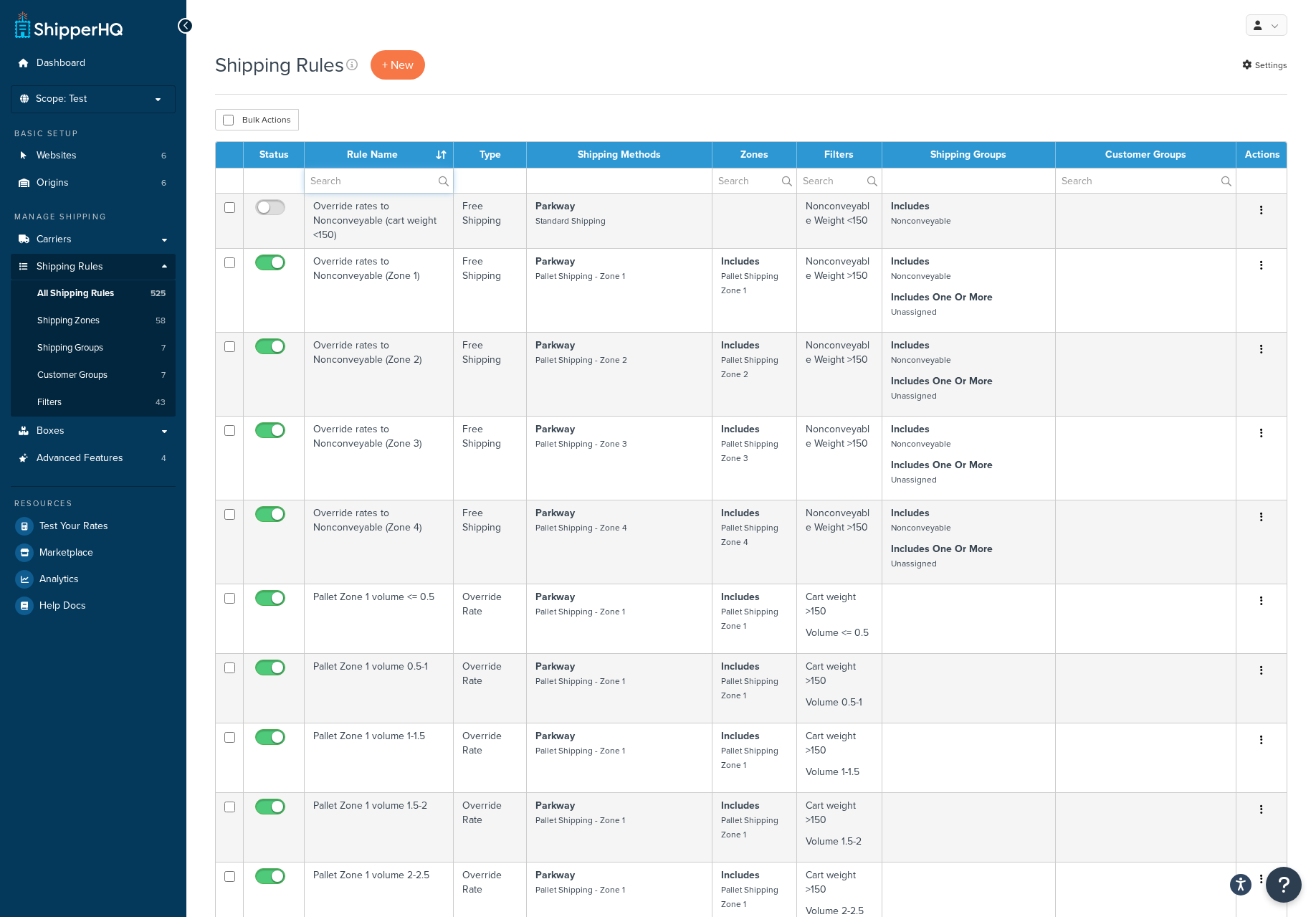
click at [385, 186] on input "text" at bounding box center [379, 180] width 149 height 24
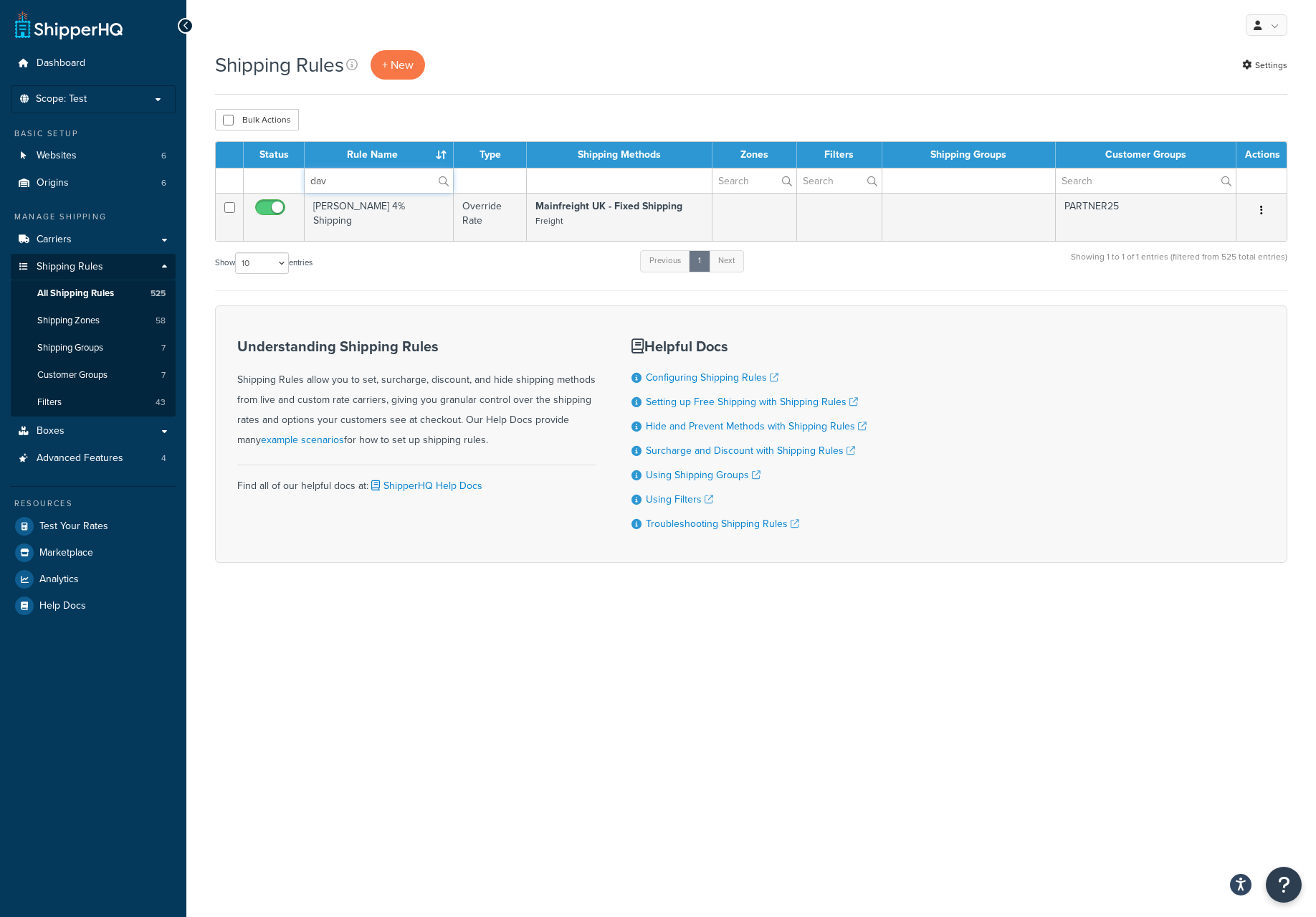
type input "dav"
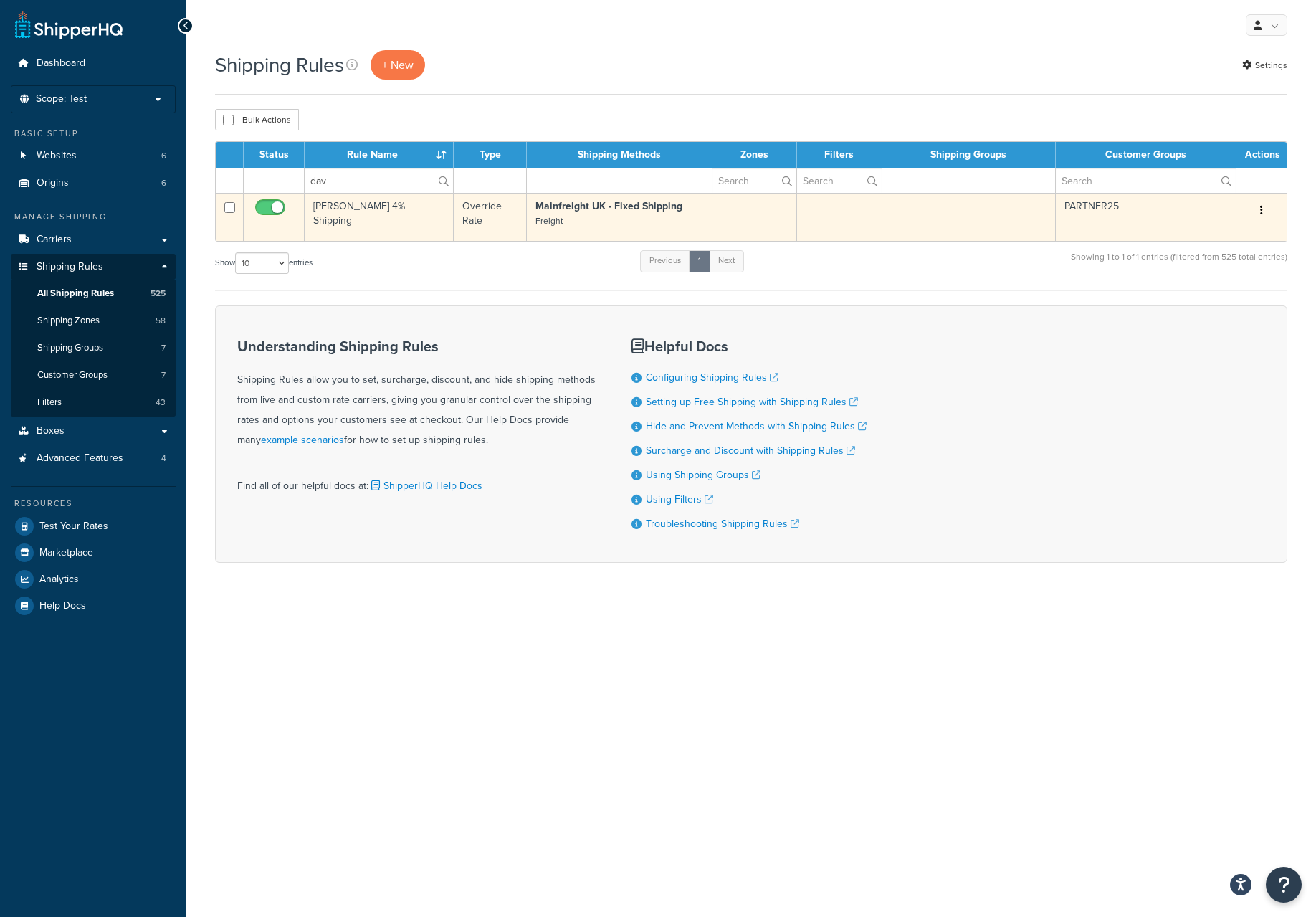
click at [1258, 210] on button "button" at bounding box center [1262, 211] width 20 height 23
click at [1207, 237] on link "Edit" at bounding box center [1215, 237] width 114 height 29
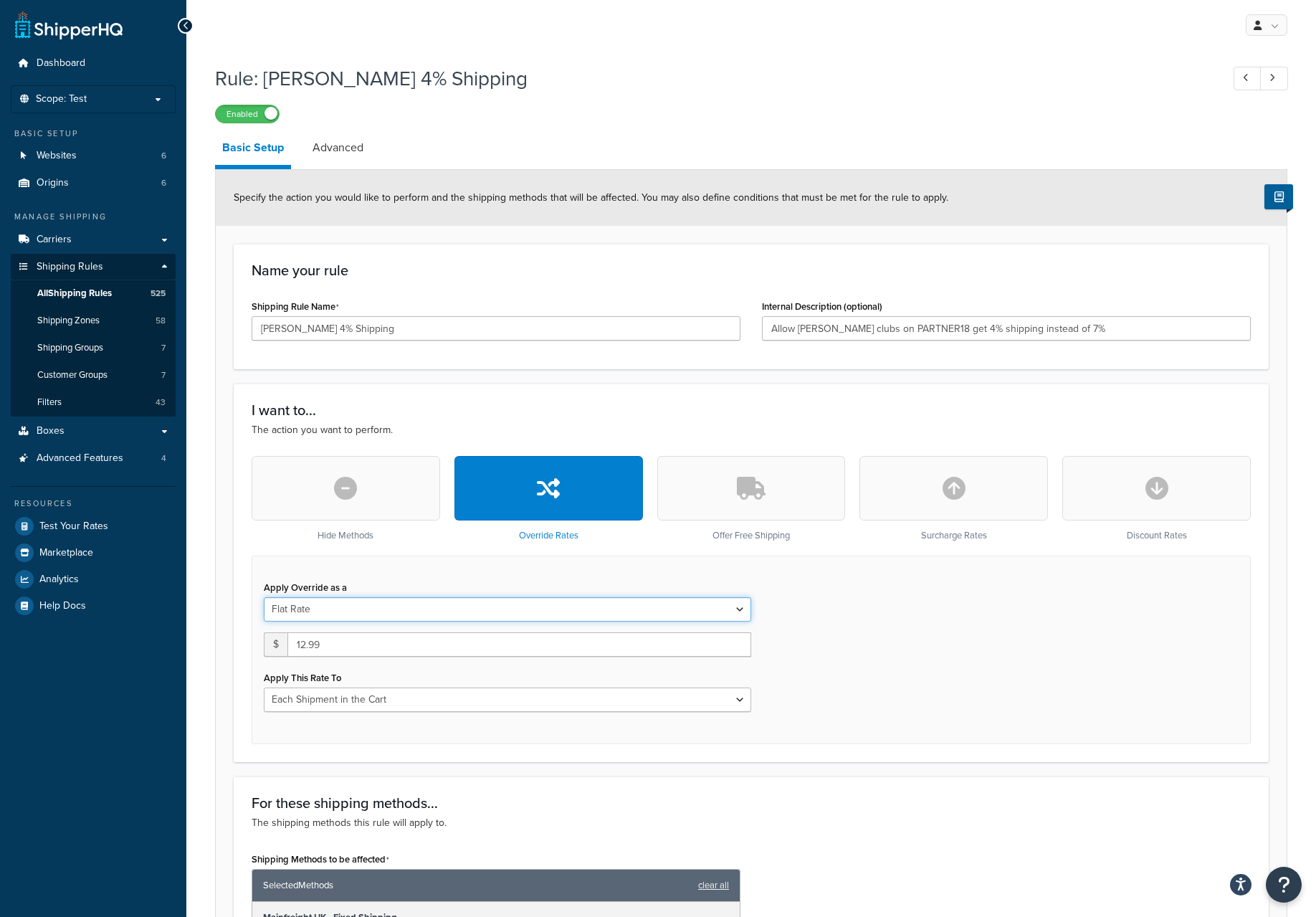
click at [481, 607] on select "Flat Rate Percentage Flat Rate & Percentage" at bounding box center [507, 609] width 487 height 24
select select "PERCENTAGE"
click at [264, 597] on select "Flat Rate Percentage Flat Rate & Percentage" at bounding box center [507, 609] width 487 height 24
click at [413, 639] on input "0.0" at bounding box center [367, 644] width 208 height 24
type input "0"
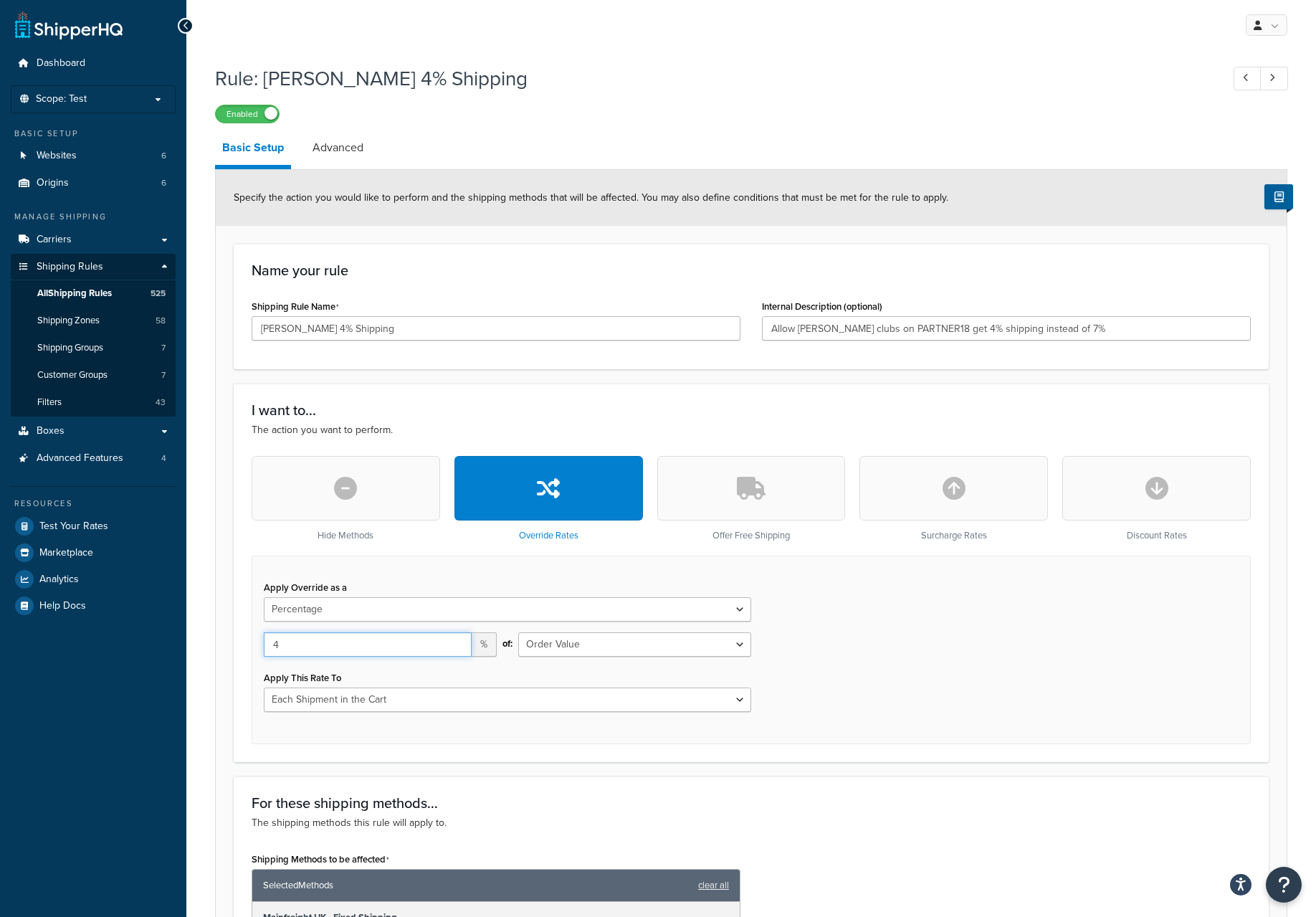
type input "4"
click at [626, 661] on div "of: Order Value" at bounding box center [634, 650] width 254 height 35
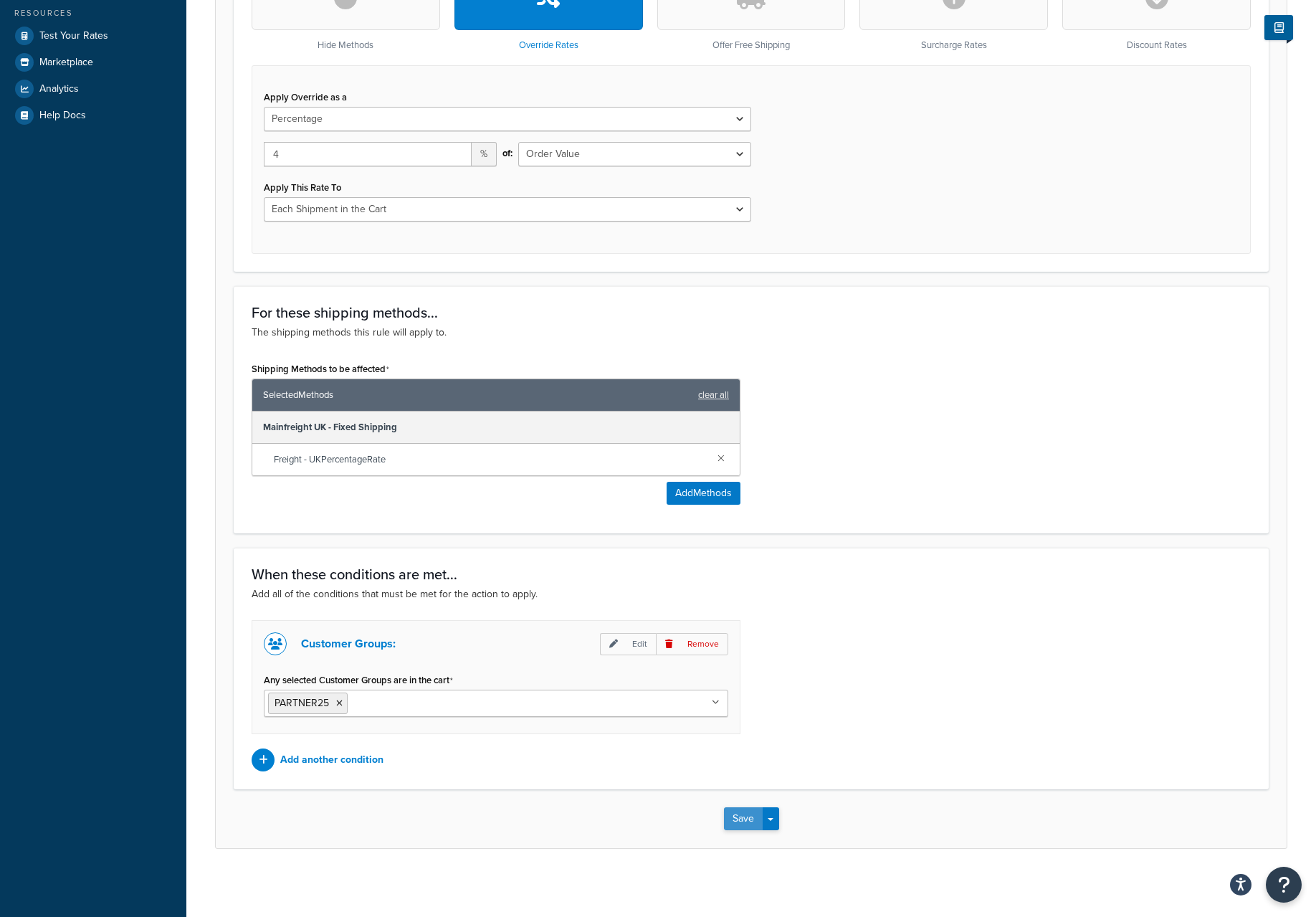
click at [743, 816] on button "Save" at bounding box center [743, 819] width 39 height 23
